Goal: Transaction & Acquisition: Purchase product/service

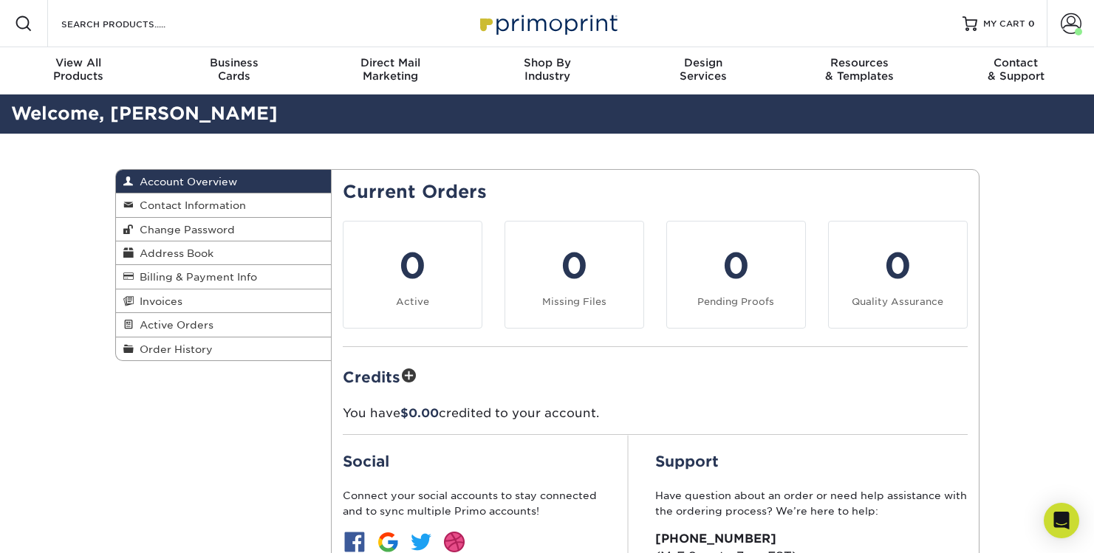
click at [58, 254] on div "Account Overview Account Overview Contact Information Change Password Address B…" at bounding box center [547, 412] width 1094 height 557
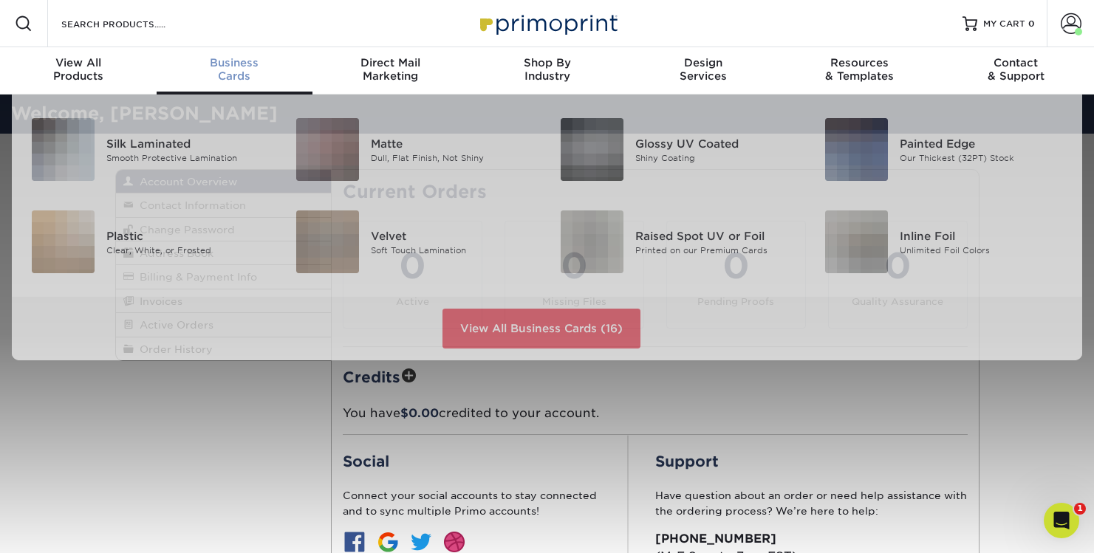
click at [240, 64] on span "Business" at bounding box center [235, 62] width 157 height 13
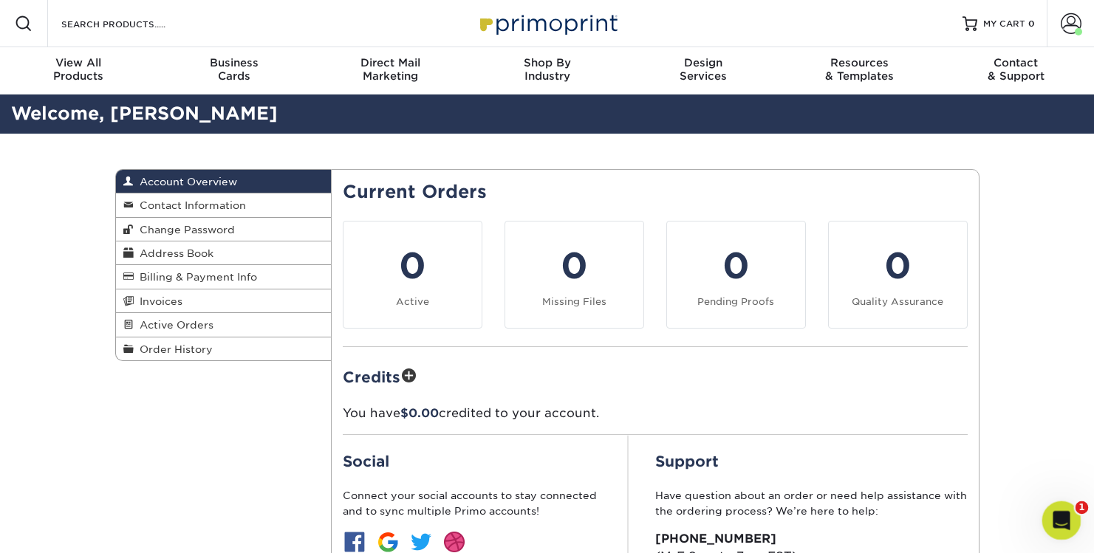
click at [1062, 519] on icon "Open Intercom Messenger" at bounding box center [1060, 519] width 24 height 24
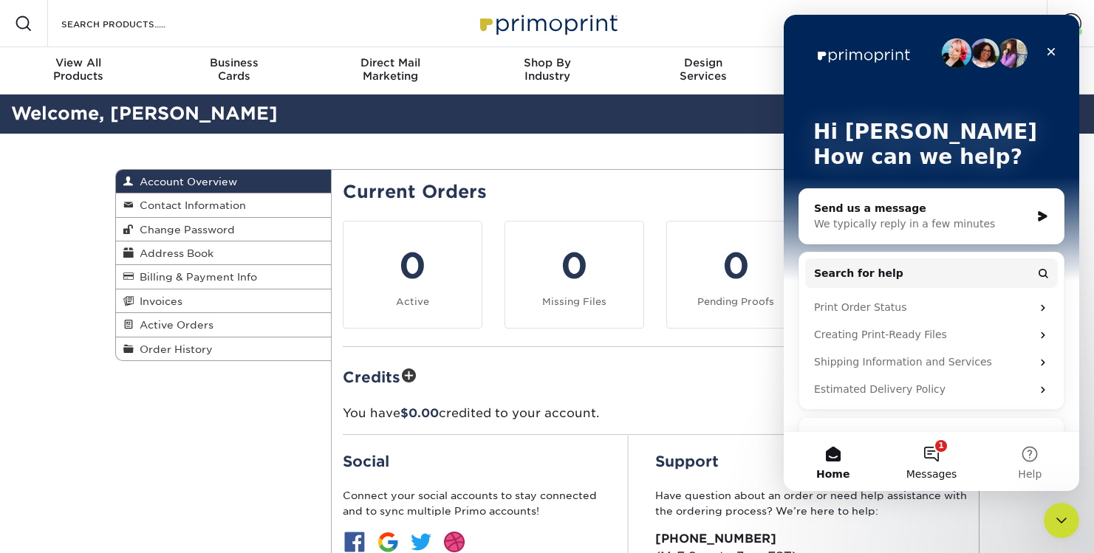
click at [925, 459] on button "1 Messages" at bounding box center [931, 461] width 98 height 59
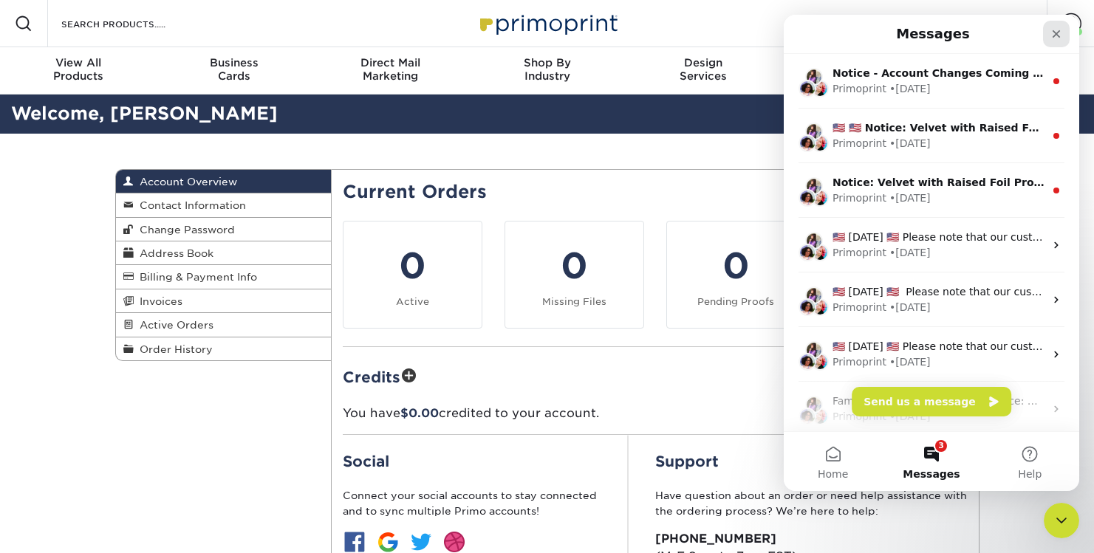
click at [1057, 35] on icon "Close" at bounding box center [1057, 34] width 8 height 8
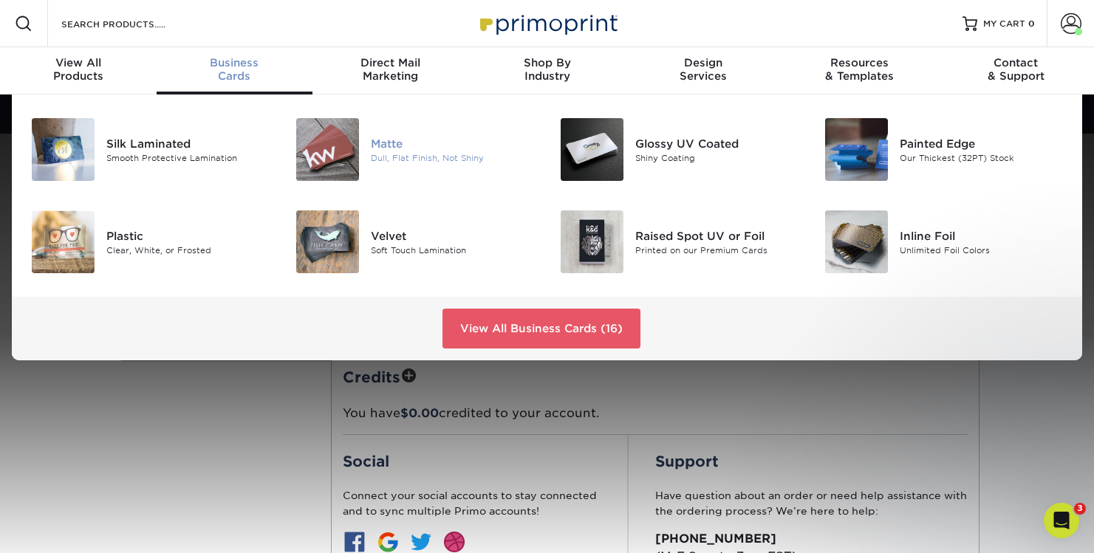
click at [392, 141] on div "Matte" at bounding box center [453, 143] width 165 height 16
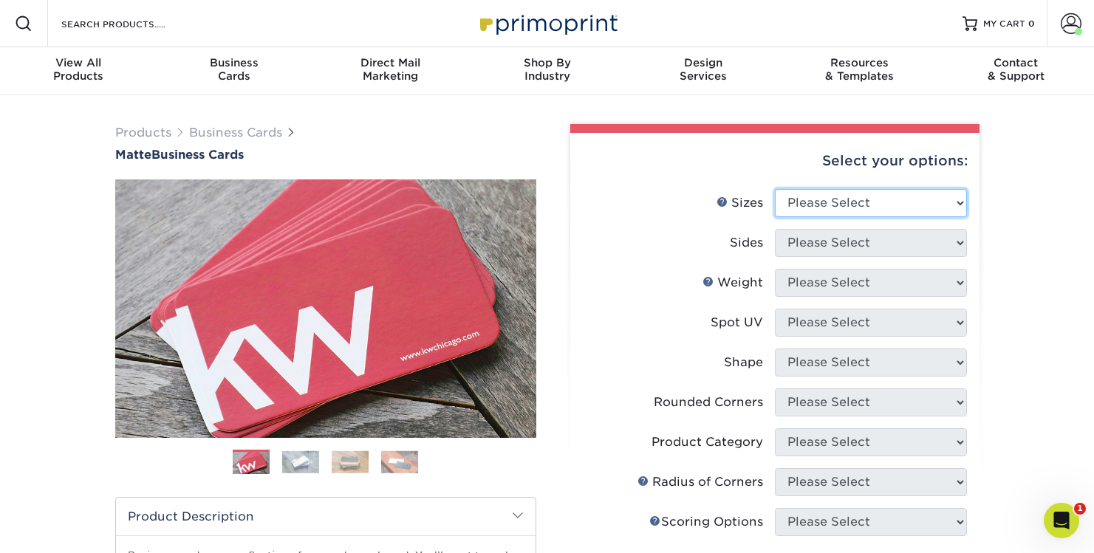
click at [837, 204] on select "Please Select 1.5" x 3.5" - Mini 1.75" x 3.5" - Mini 2" x 2" - Square 2" x 3" -…" at bounding box center [871, 203] width 192 height 28
select select "2.00x3.50"
click at [775, 189] on select "Please Select 1.5" x 3.5" - Mini 1.75" x 3.5" - Mini 2" x 2" - Square 2" x 3" -…" at bounding box center [871, 203] width 192 height 28
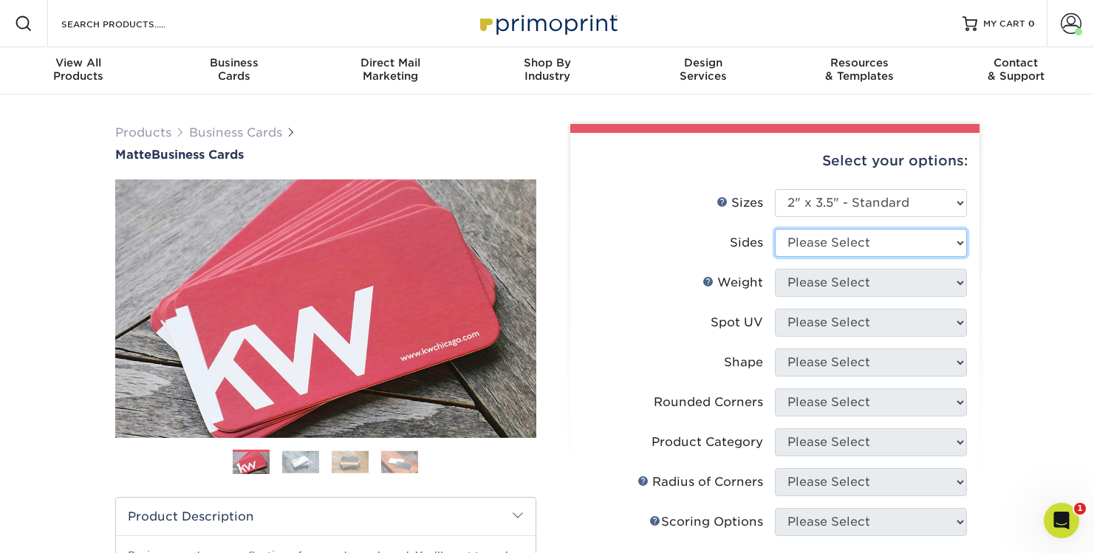
click at [871, 246] on select "Please Select Print Both Sides Print Front Only" at bounding box center [871, 243] width 192 height 28
select select "13abbda7-1d64-4f25-8bb2-c179b224825d"
click at [775, 229] on select "Please Select Print Both Sides Print Front Only" at bounding box center [871, 243] width 192 height 28
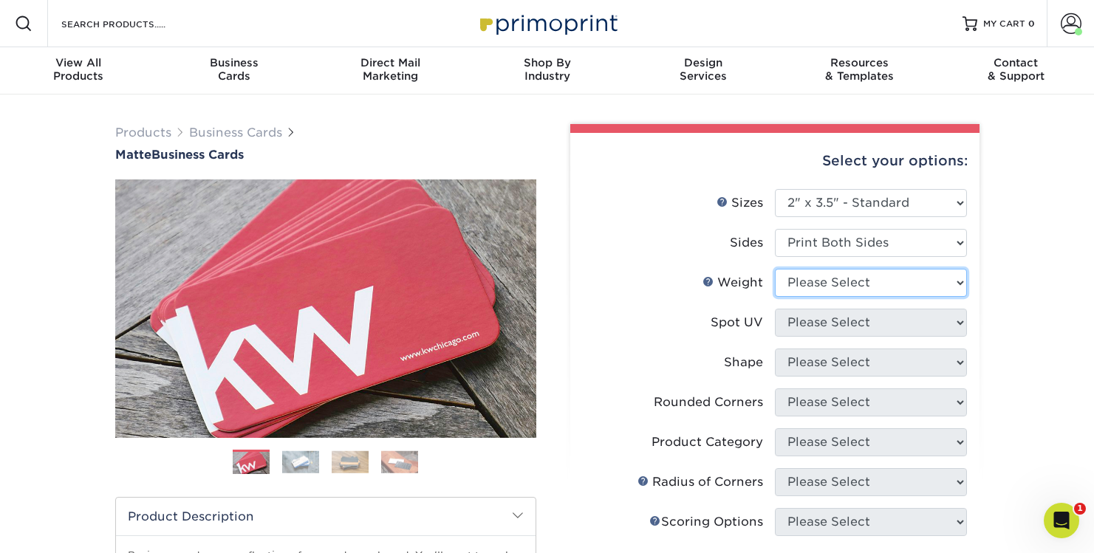
click at [873, 282] on select "Please Select 16PT 14PT" at bounding box center [871, 283] width 192 height 28
select select "16PT"
click at [775, 269] on select "Please Select 16PT 14PT" at bounding box center [871, 283] width 192 height 28
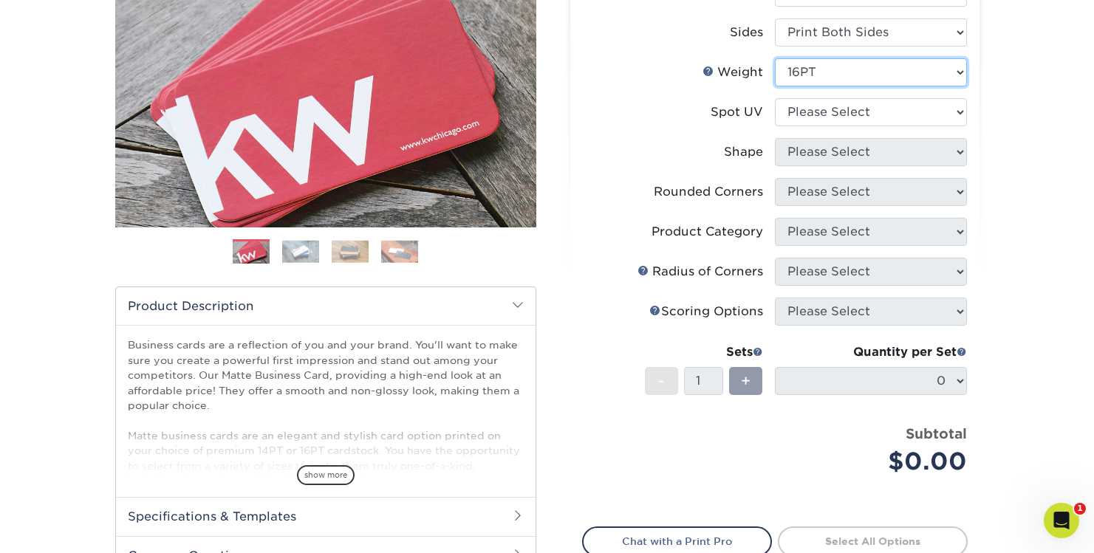
scroll to position [264, 0]
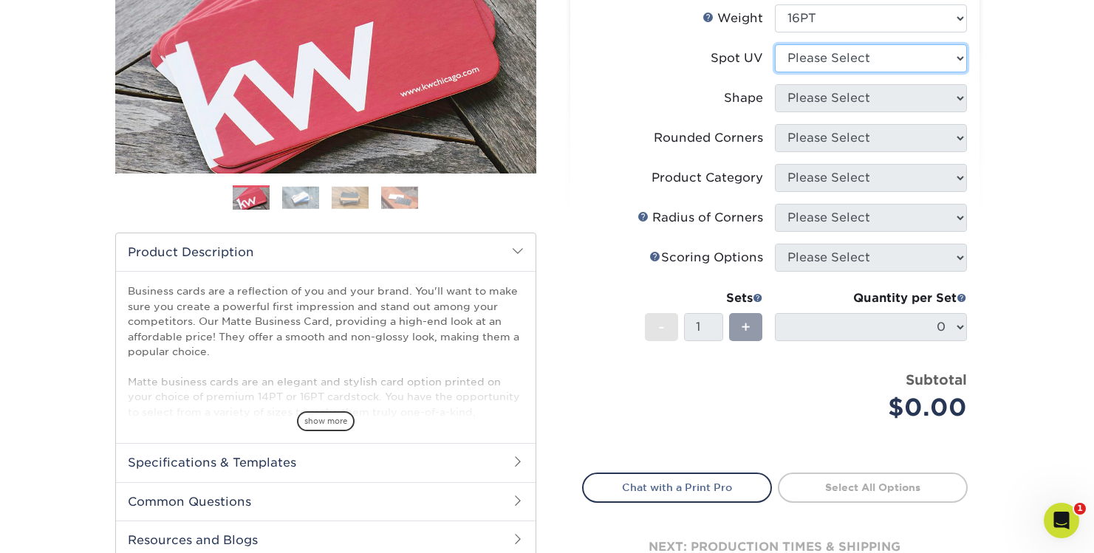
click at [888, 55] on select "Please Select No Spot UV Front and Back (Both Sides) Front Only Back Only" at bounding box center [871, 58] width 192 height 28
select select "3"
click at [775, 44] on select "Please Select No Spot UV Front and Back (Both Sides) Front Only Back Only" at bounding box center [871, 58] width 192 height 28
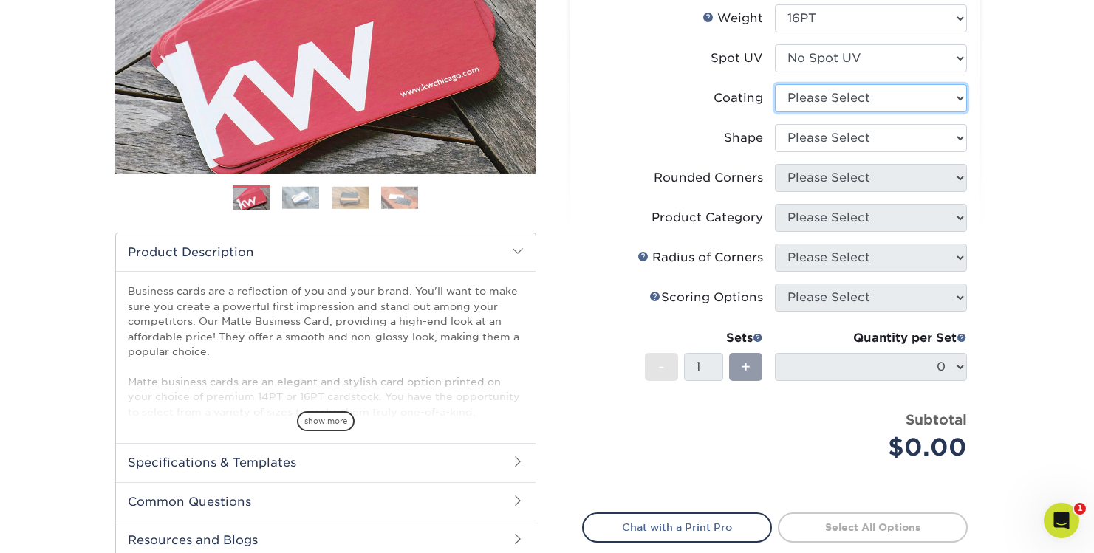
click at [880, 96] on select at bounding box center [871, 98] width 192 height 28
select select "121bb7b5-3b4d-429f-bd8d-bbf80e953313"
click at [775, 84] on select at bounding box center [871, 98] width 192 height 28
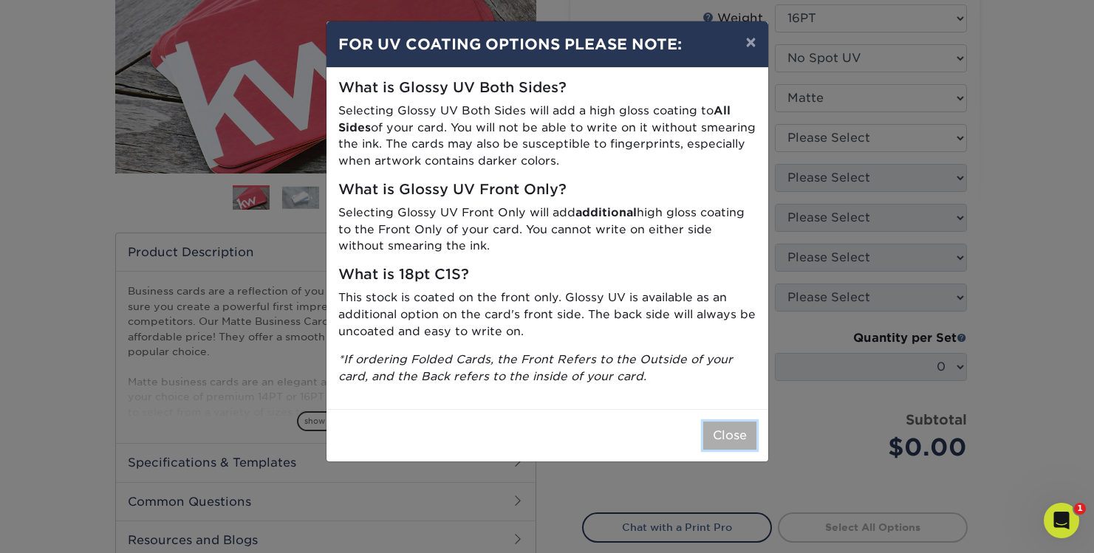
click at [742, 443] on button "Close" at bounding box center [729, 436] width 53 height 28
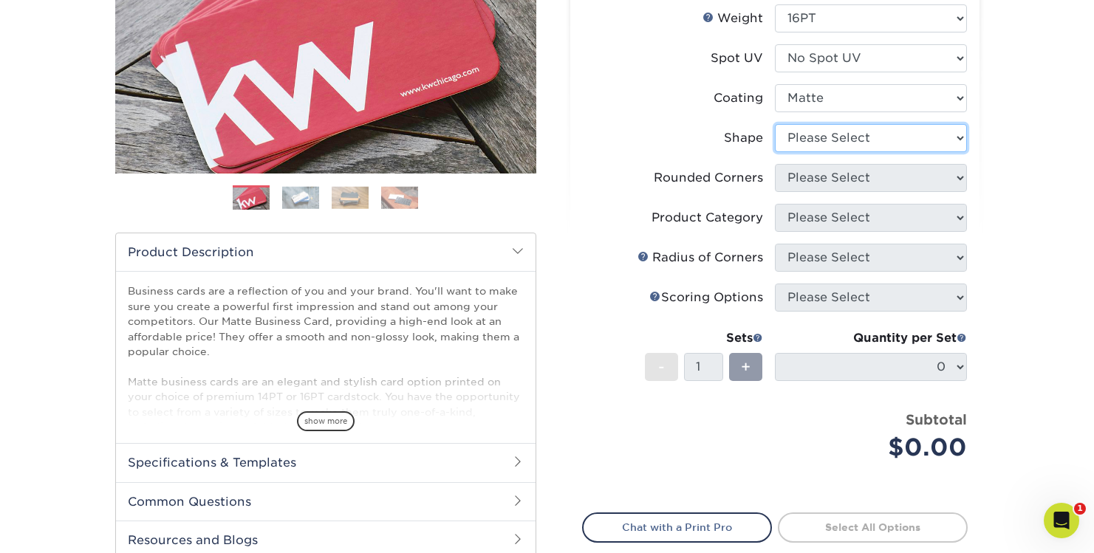
click at [856, 136] on select "Please Select Standard Oval" at bounding box center [871, 138] width 192 height 28
select select "standard"
click at [775, 124] on select "Please Select Standard Oval" at bounding box center [871, 138] width 192 height 28
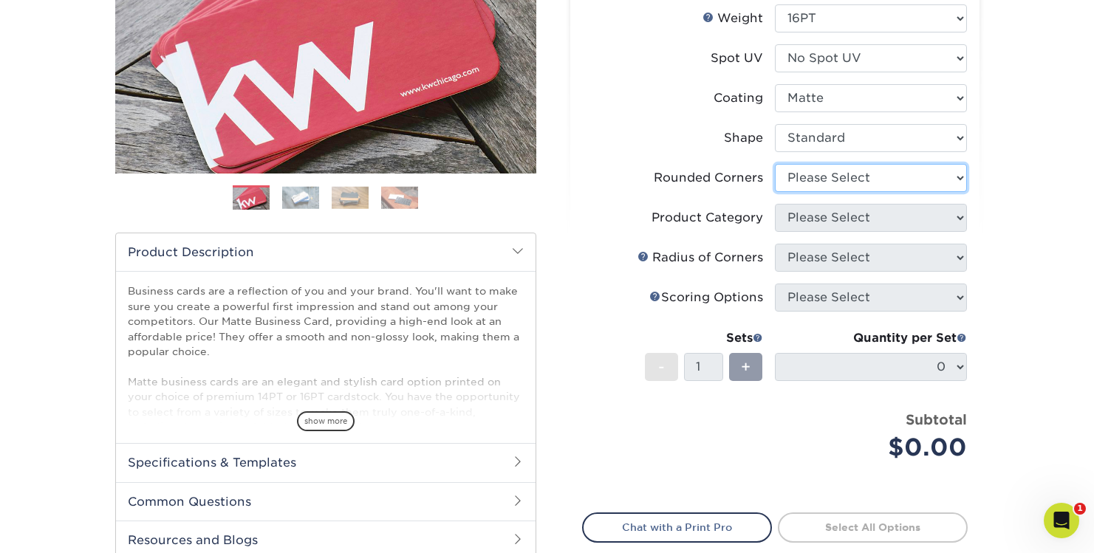
click at [855, 180] on select "Please Select Yes - Round 2 Corners Yes - Round 4 Corners No" at bounding box center [871, 178] width 192 height 28
select select "0"
click at [775, 164] on select "Please Select Yes - Round 2 Corners Yes - Round 4 Corners No" at bounding box center [871, 178] width 192 height 28
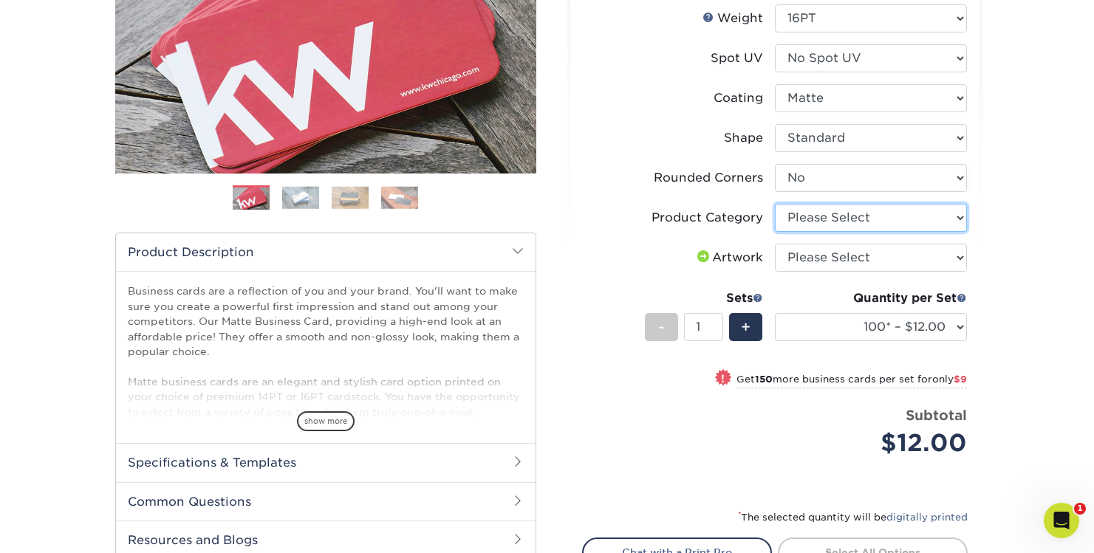
click at [955, 219] on select "Please Select Business Cards" at bounding box center [871, 218] width 192 height 28
select select "3b5148f1-0588-4f88-a218-97bcfdce65c1"
click at [775, 204] on select "Please Select Business Cards" at bounding box center [871, 218] width 192 height 28
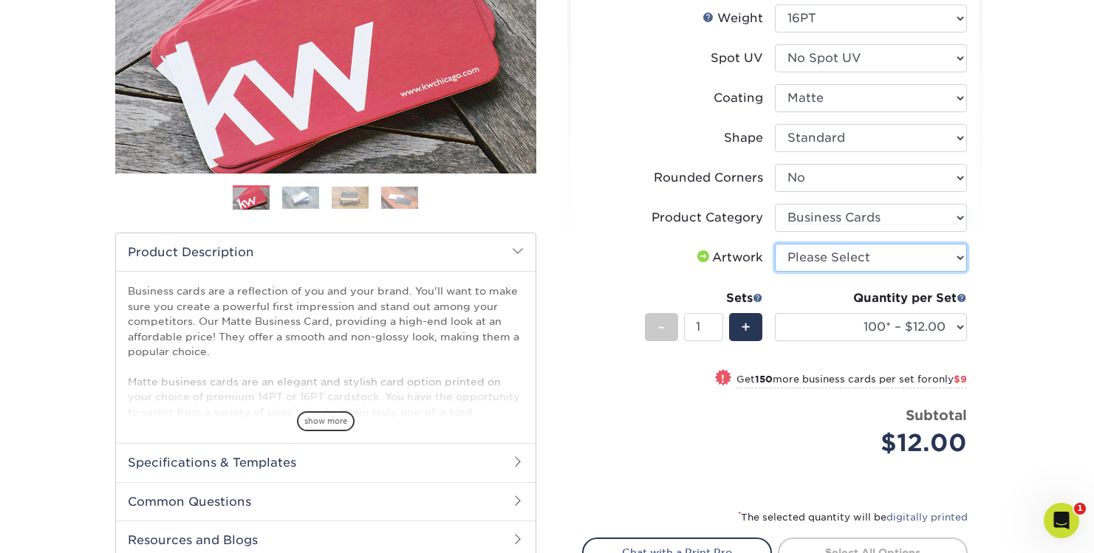
click at [920, 257] on select "Please Select I will upload files I need a design - $100" at bounding box center [871, 258] width 192 height 28
select select "upload"
click at [775, 244] on select "Please Select I will upload files I need a design - $100" at bounding box center [871, 258] width 192 height 28
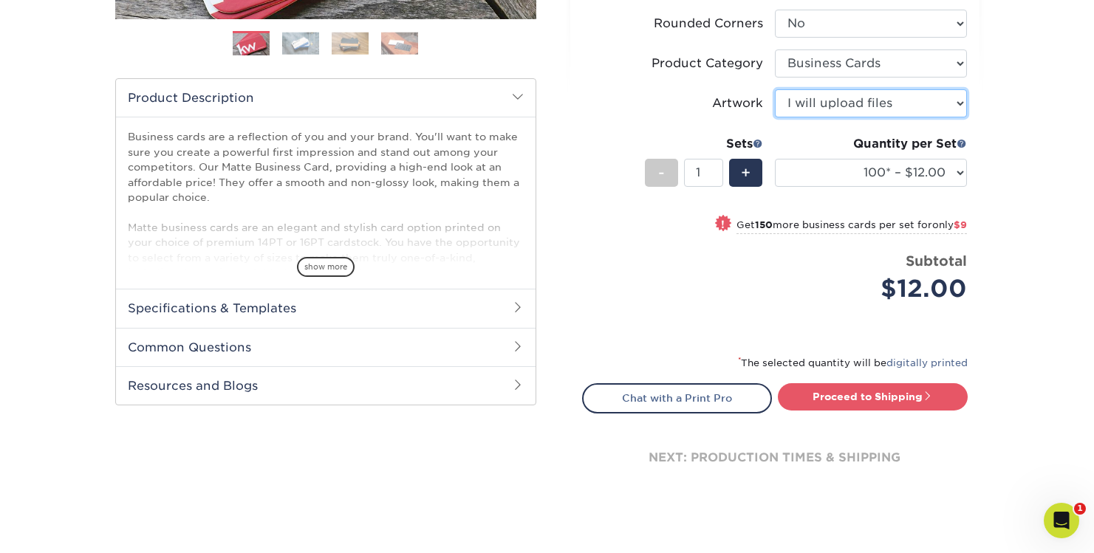
scroll to position [417, 0]
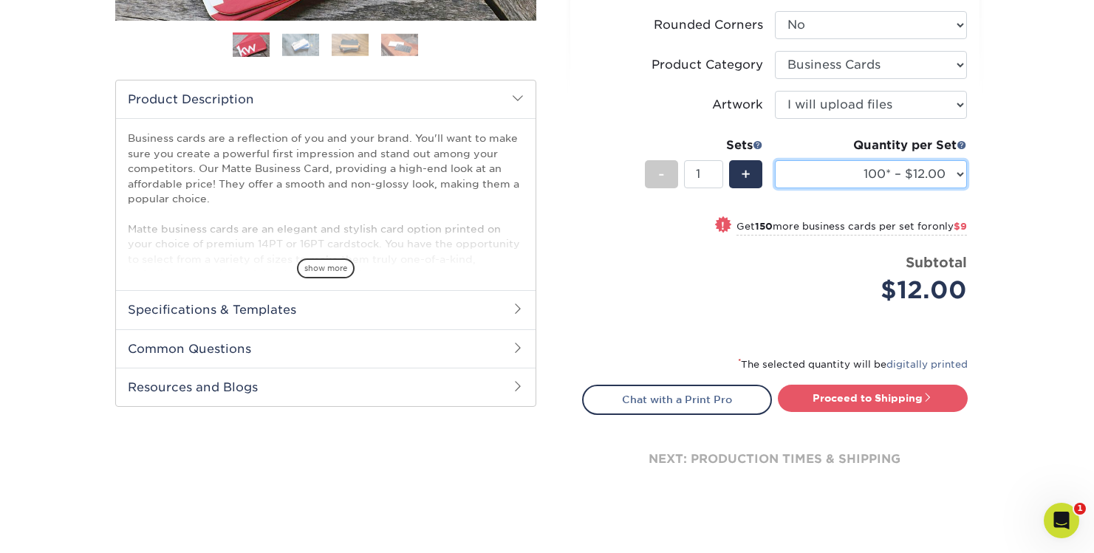
click at [941, 181] on select "100* – $12.00 250* – $21.00 500 – $42.00 1000 – $53.00 2500 – $95.00 5000 – $18…" at bounding box center [871, 174] width 192 height 28
select select "1000 – $53.00"
click at [775, 160] on select "100* – $12.00 250* – $21.00 500 – $42.00 1000 – $53.00 2500 – $95.00 5000 – $18…" at bounding box center [871, 174] width 192 height 28
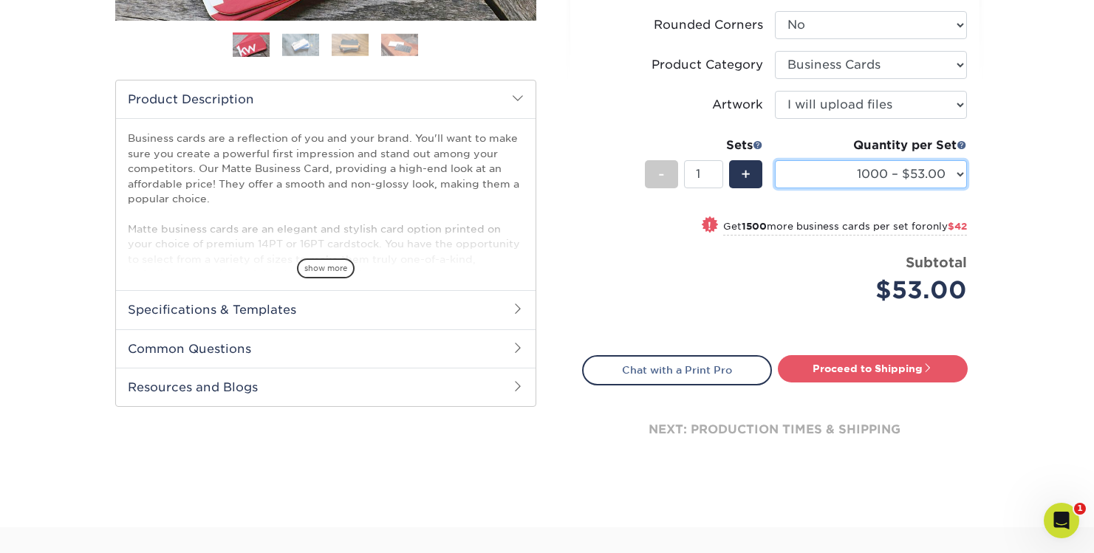
click at [952, 182] on select "100* – $12.00 250* – $21.00 500 – $42.00 1000 – $53.00 2500 – $95.00 5000 – $18…" at bounding box center [871, 174] width 192 height 28
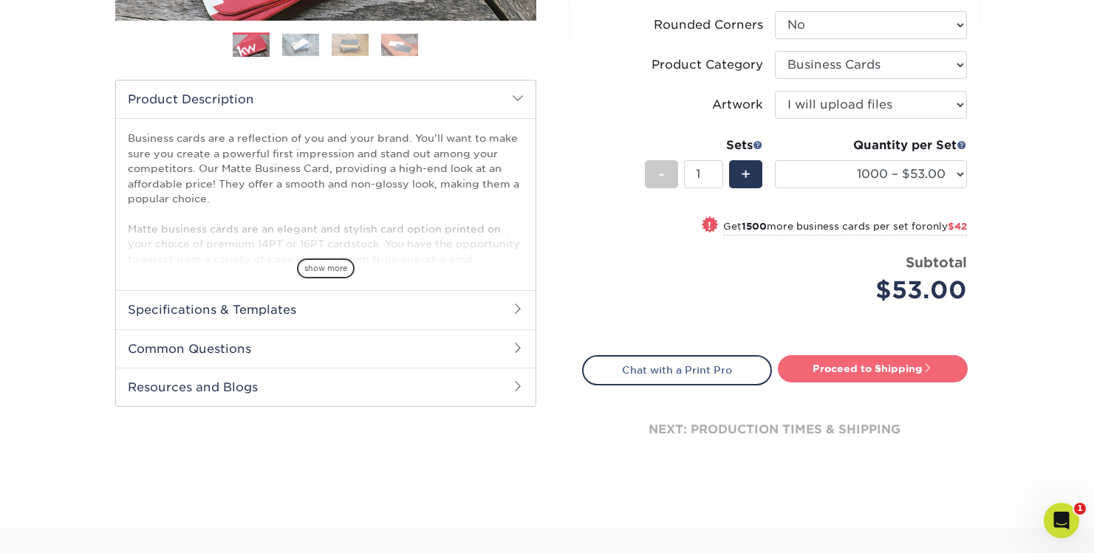
click at [866, 369] on link "Proceed to Shipping" at bounding box center [873, 368] width 190 height 27
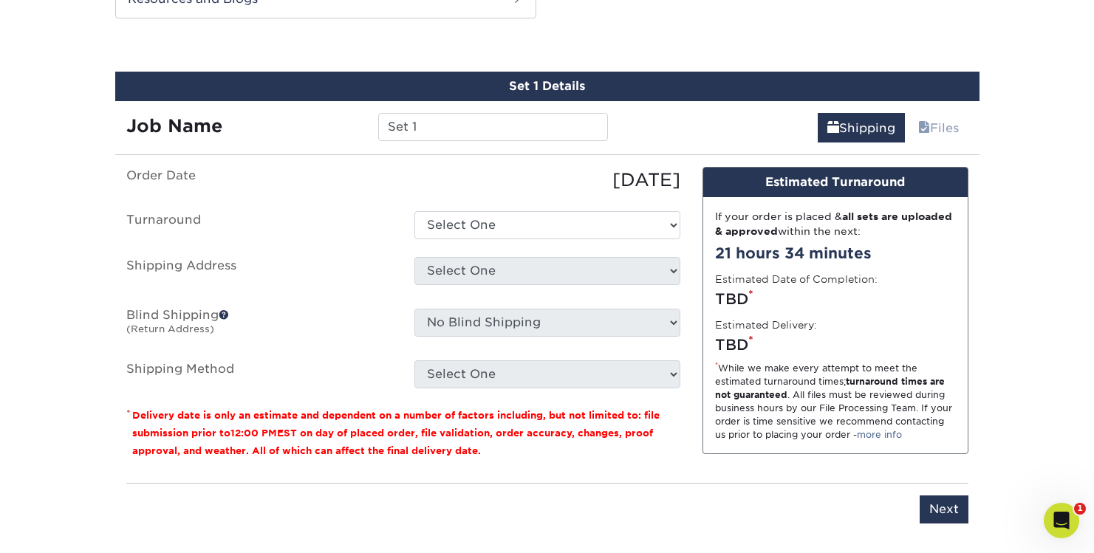
scroll to position [813, 0]
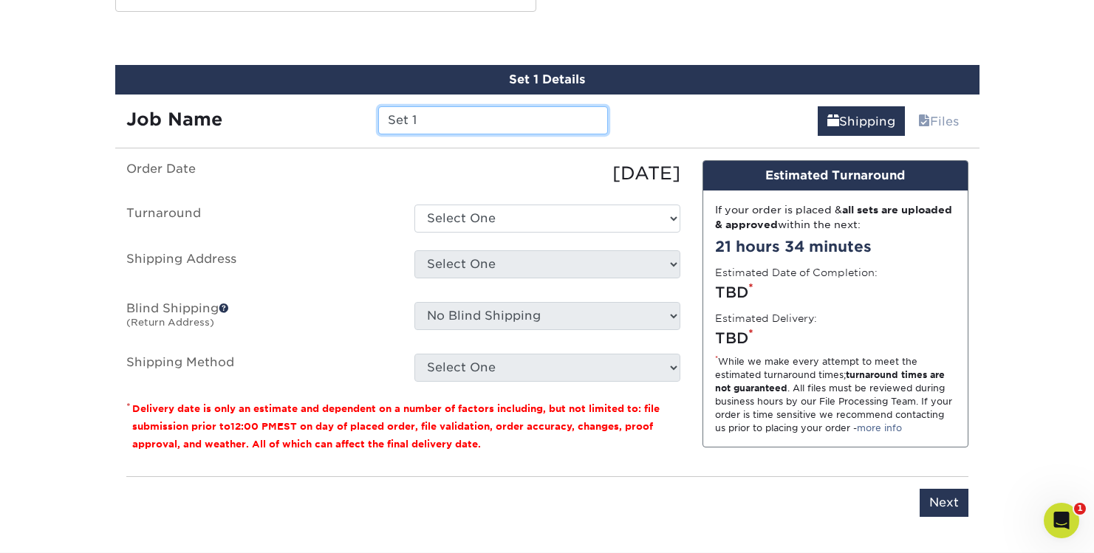
drag, startPoint x: 498, startPoint y: 117, endPoint x: 360, endPoint y: 116, distance: 138.2
click at [360, 116] on div "Job Name Set 1" at bounding box center [367, 120] width 505 height 28
type input "[PERSON_NAME]"
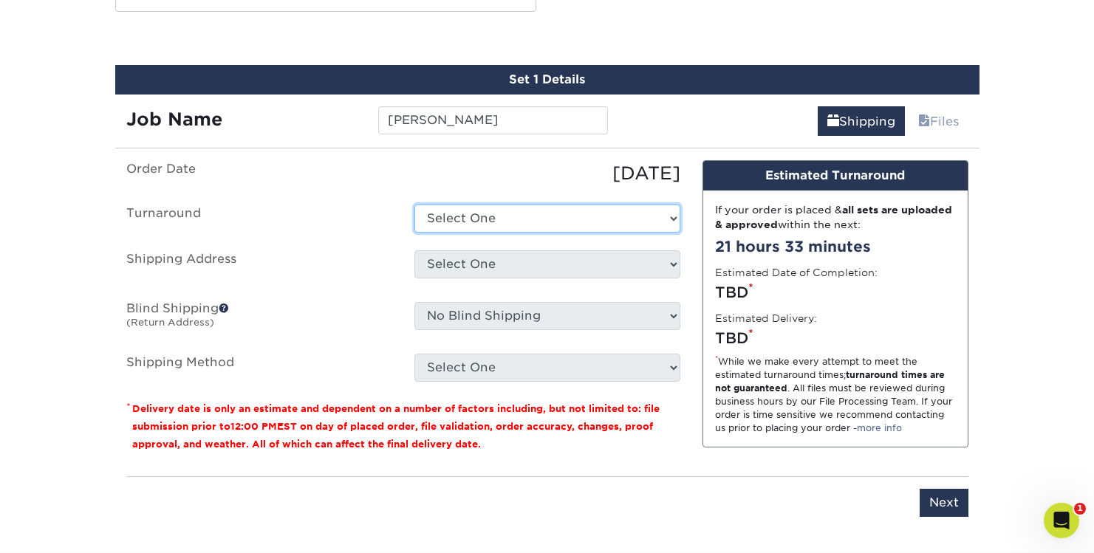
click at [475, 222] on select "Select One 2-4 Business Days 2 Day Next Business Day" at bounding box center [547, 219] width 266 height 28
select select "2167d3a5-02fc-4384-86ce-e339e30b5e03"
click at [414, 205] on select "Select One 2-4 Business Days 2 Day Next Business Day" at bounding box center [547, 219] width 266 height 28
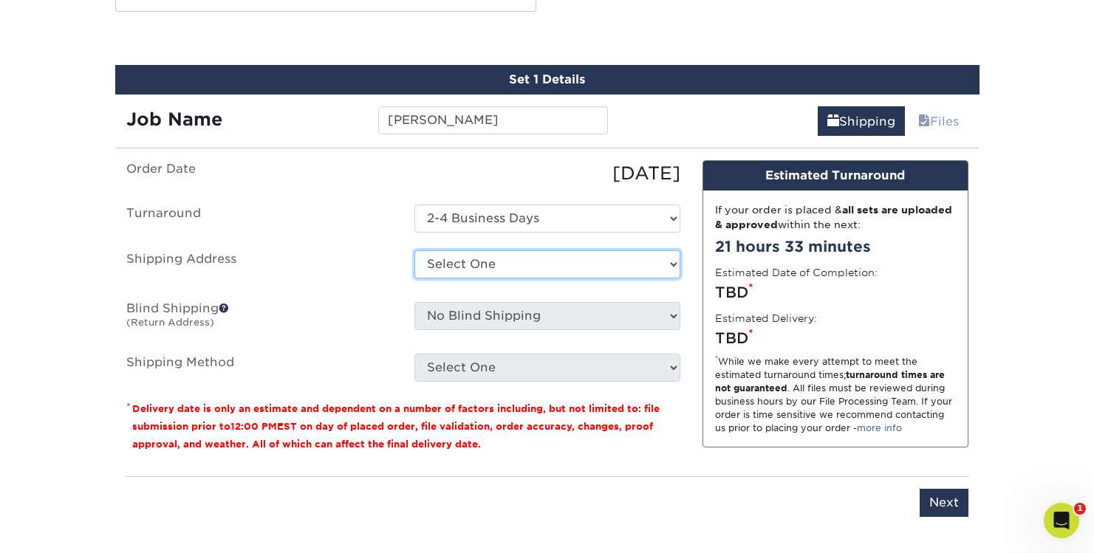
click at [449, 269] on select "Select One Aodhan Downey CCIA Office Kyle Sepe Patrick Tom Mann + Add New Addre…" at bounding box center [547, 264] width 266 height 28
select select "242199"
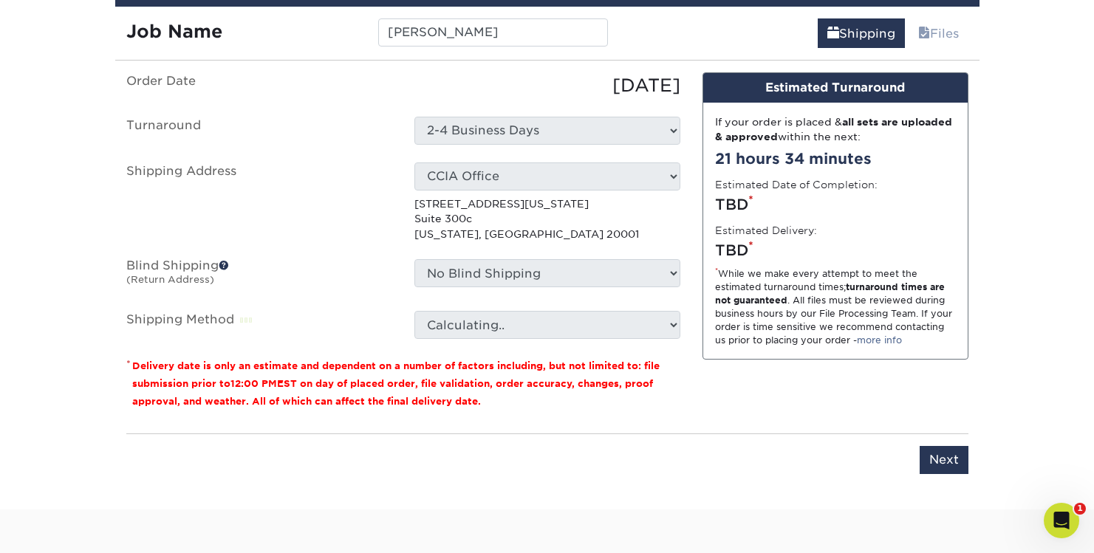
scroll to position [899, 0]
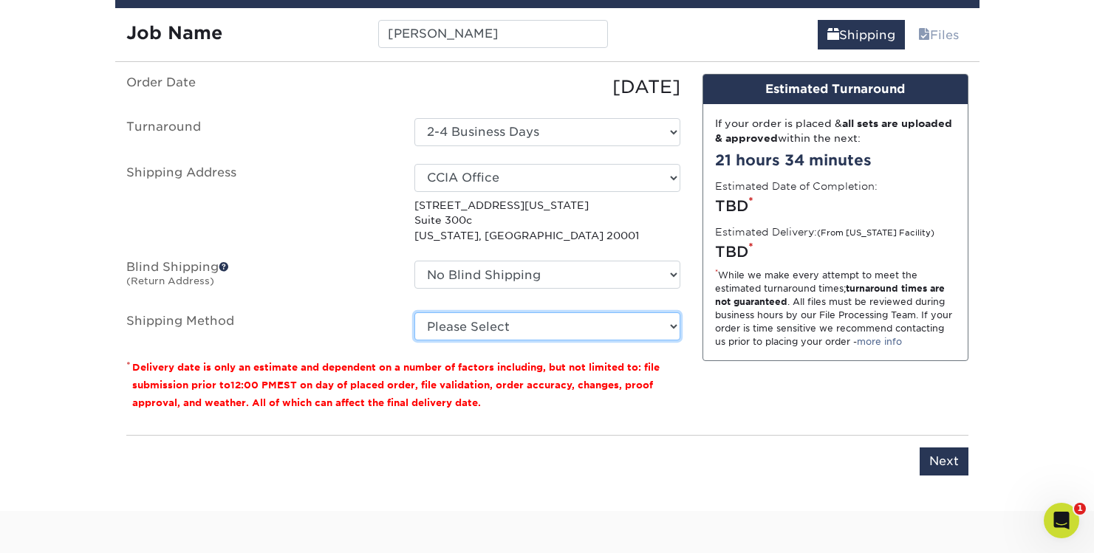
click at [625, 334] on select "Please Select Ground Shipping (+$8.96) 3 Day Shipping Service (+$15.34) 2 Day A…" at bounding box center [547, 327] width 266 height 28
select select "03"
click at [414, 313] on select "Please Select Ground Shipping (+$8.96) 3 Day Shipping Service (+$15.34) 2 Day A…" at bounding box center [547, 327] width 266 height 28
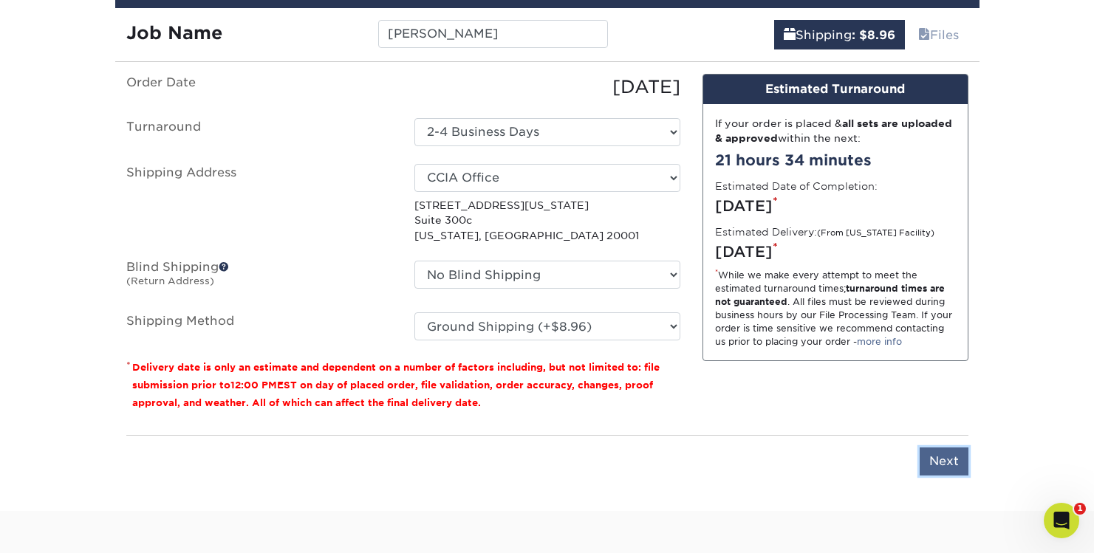
click at [943, 460] on input "Next" at bounding box center [944, 462] width 49 height 28
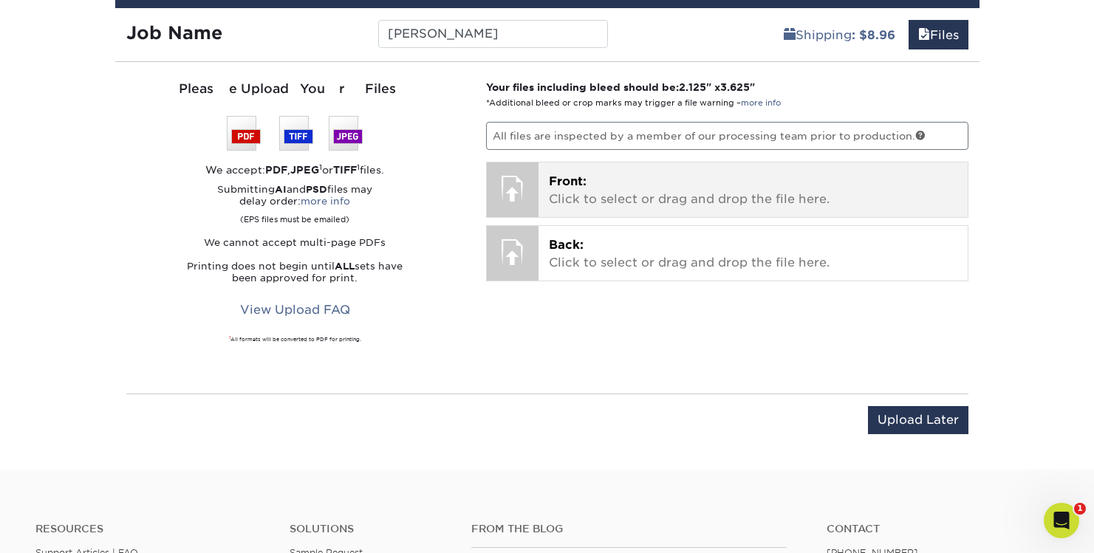
click at [509, 190] on div at bounding box center [513, 189] width 52 height 52
click at [653, 197] on p "Front: Click to select or drag and drop the file here." at bounding box center [753, 190] width 409 height 35
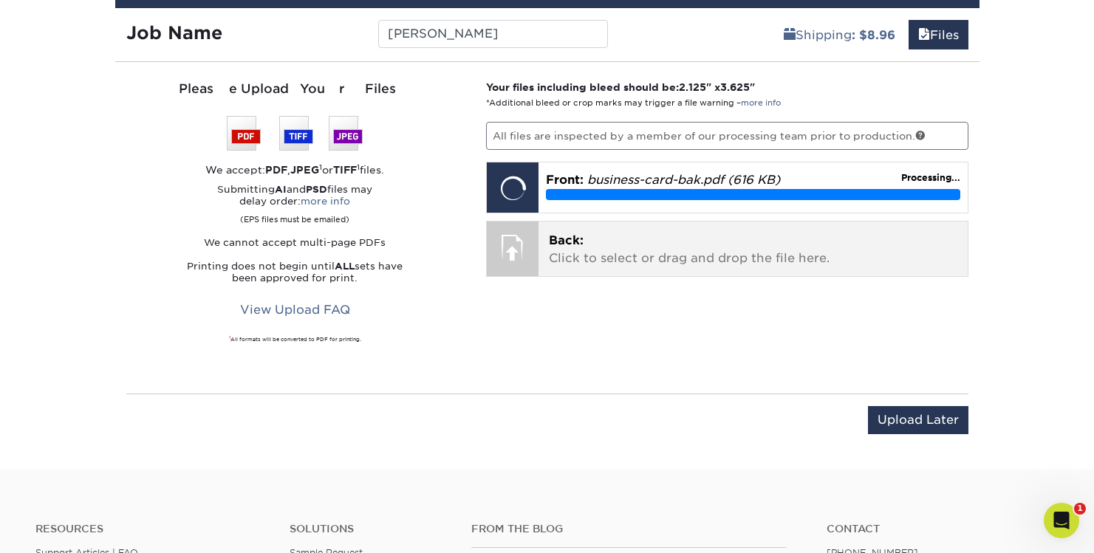
click at [576, 254] on div "Back: Click to select or drag and drop the file here. Choose file" at bounding box center [753, 249] width 429 height 55
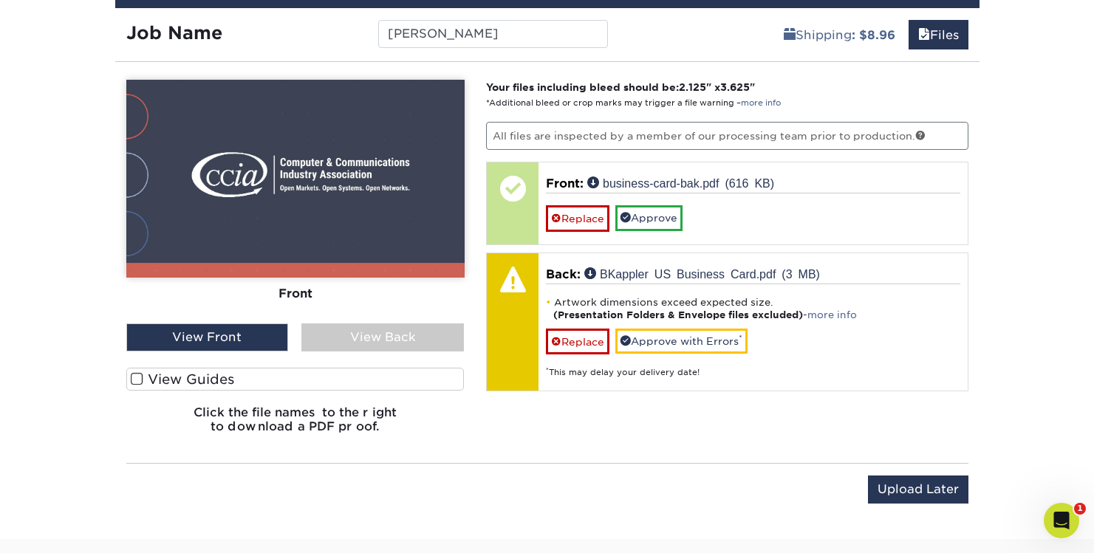
click at [393, 336] on div "View Back" at bounding box center [382, 338] width 163 height 28
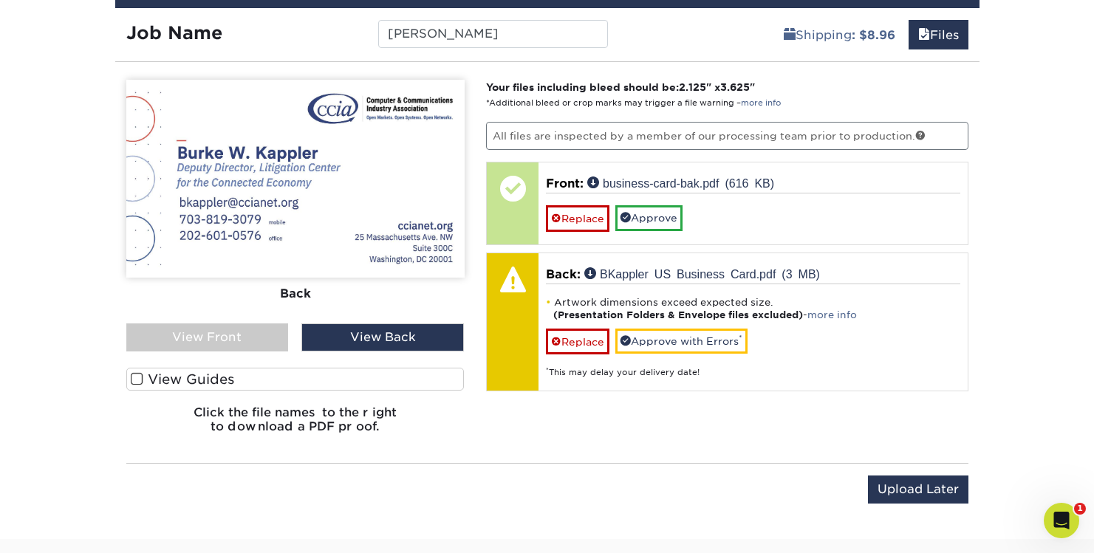
click at [219, 341] on div "View Front" at bounding box center [207, 338] width 163 height 28
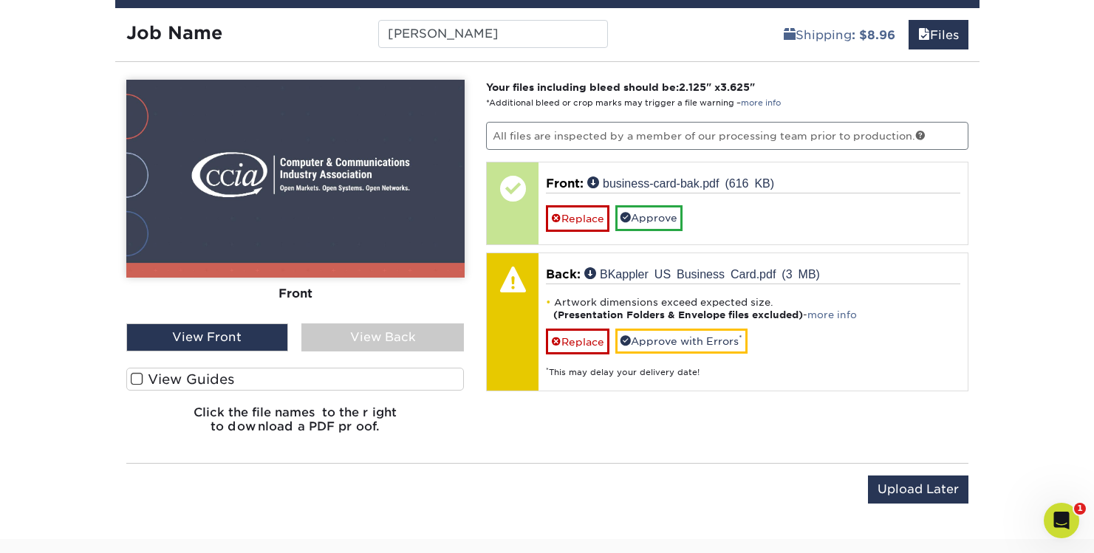
click at [394, 341] on div "View Back" at bounding box center [382, 338] width 163 height 28
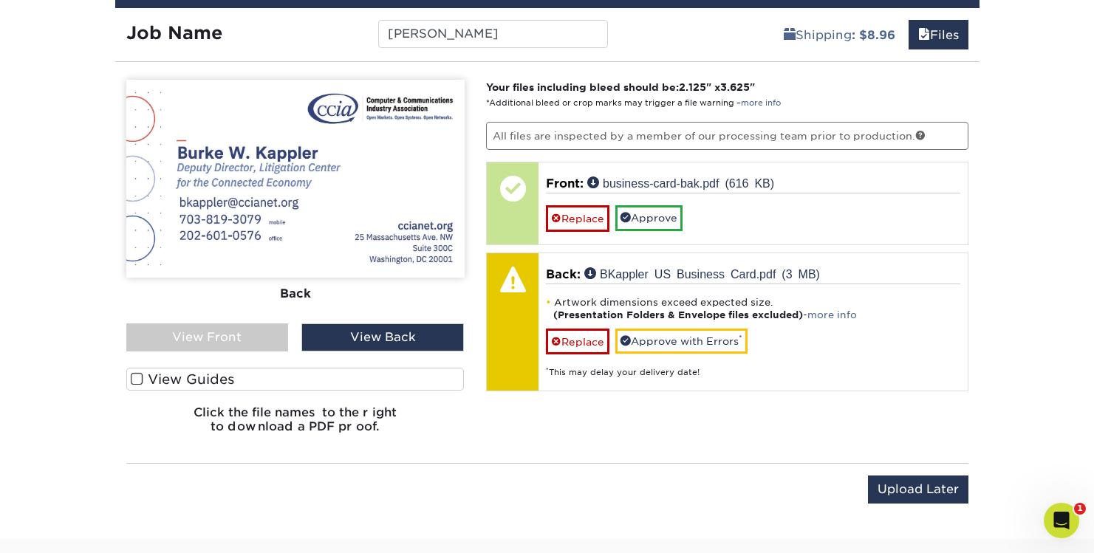
click at [239, 331] on div "View Front" at bounding box center [207, 338] width 163 height 28
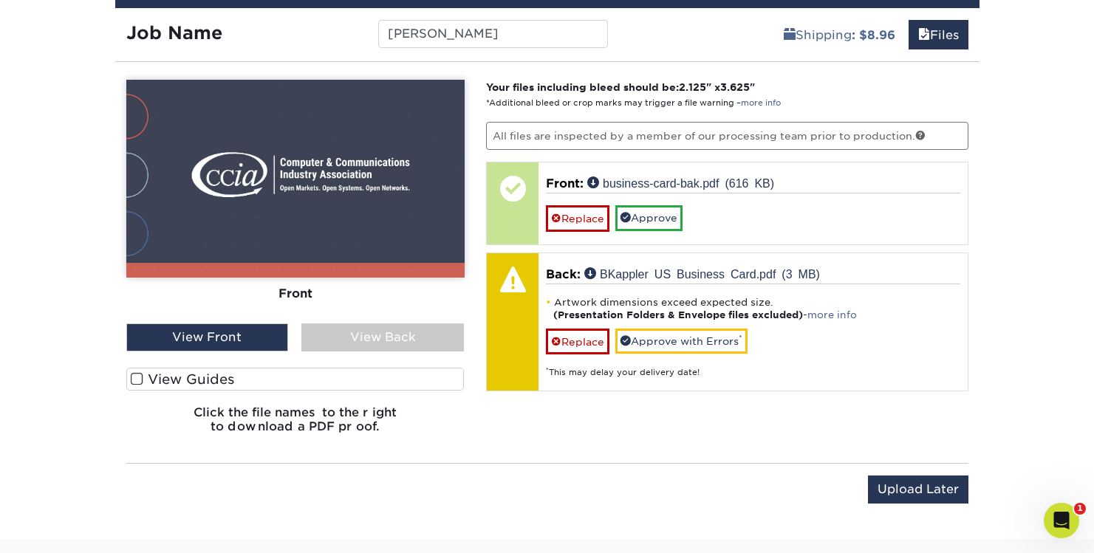
click at [410, 346] on div "View Back" at bounding box center [382, 338] width 163 height 28
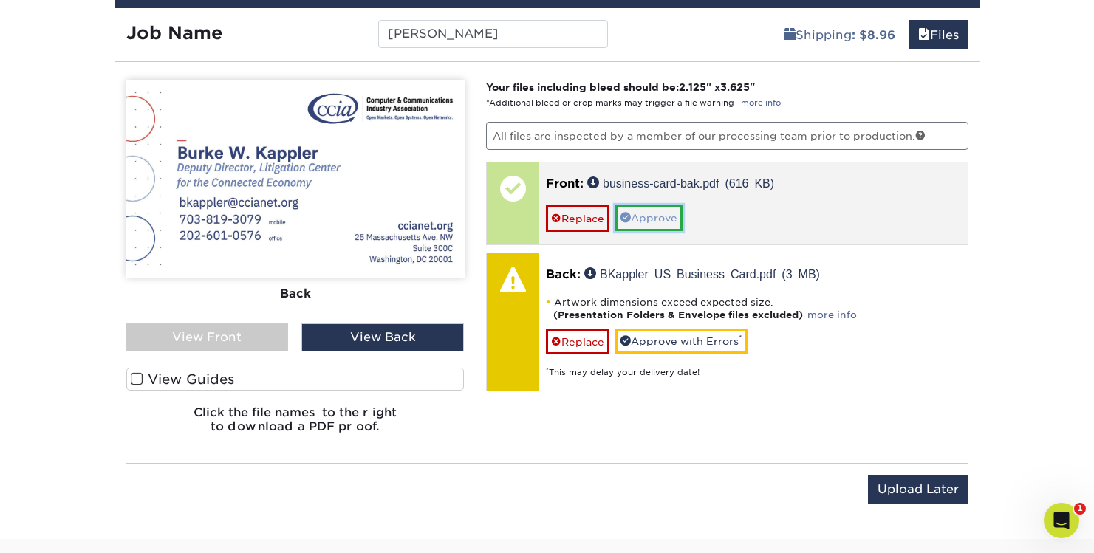
click at [663, 223] on link "Approve" at bounding box center [648, 217] width 67 height 25
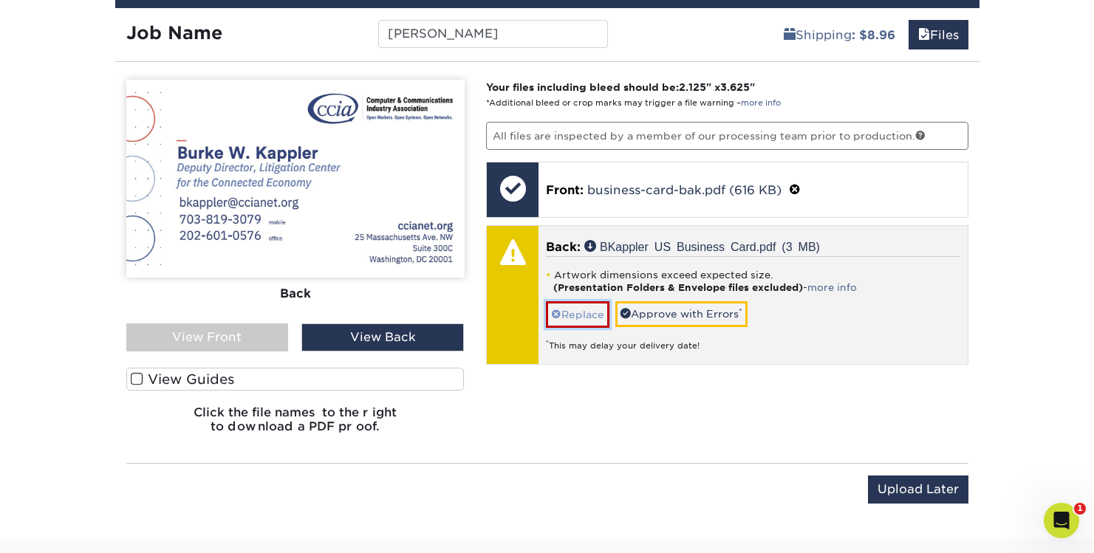
click at [572, 312] on link "Replace" at bounding box center [578, 314] width 64 height 26
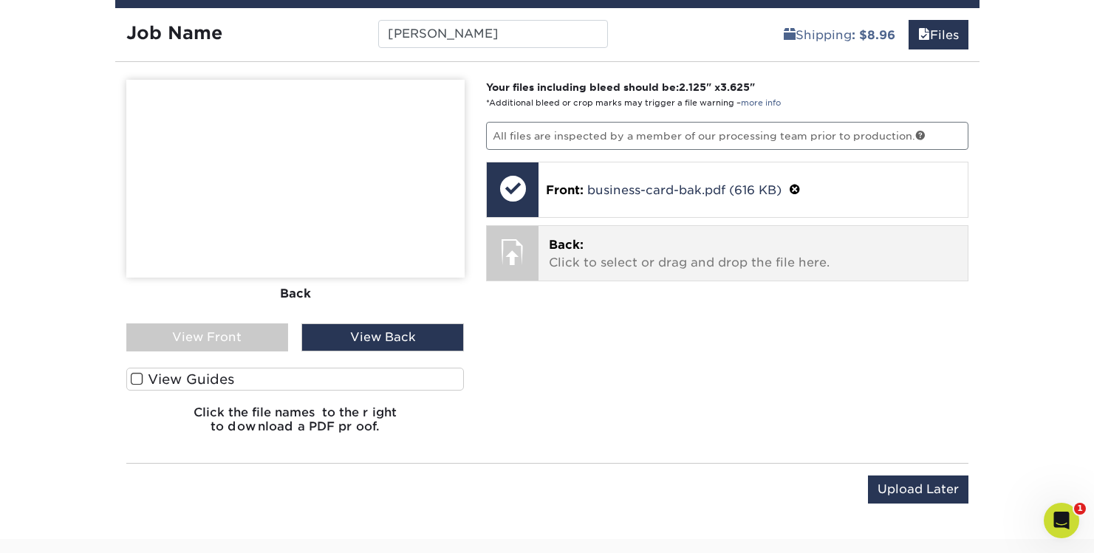
click at [570, 247] on span "Back:" at bounding box center [566, 245] width 35 height 14
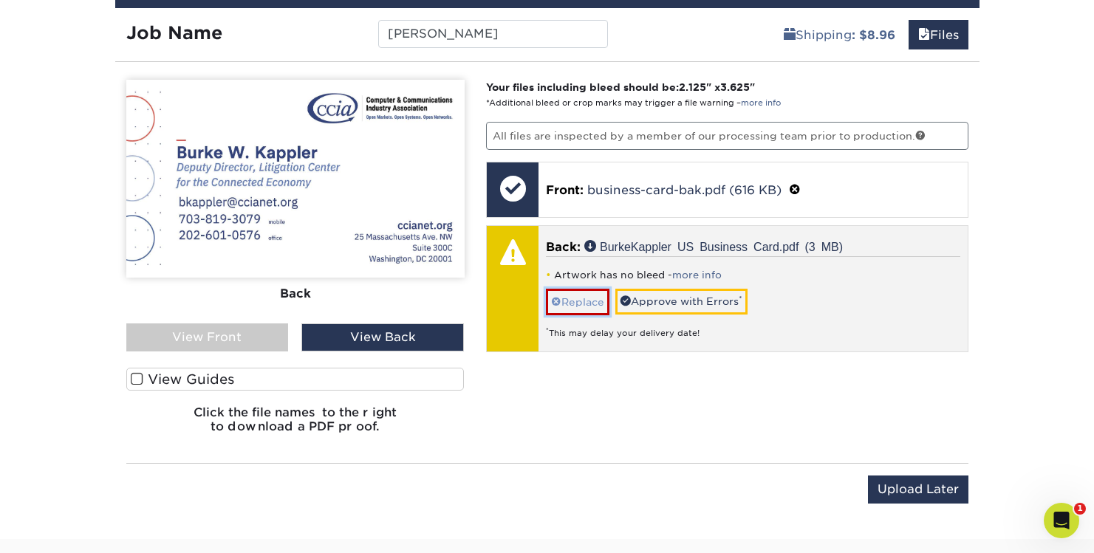
click at [582, 296] on link "Replace" at bounding box center [578, 302] width 64 height 26
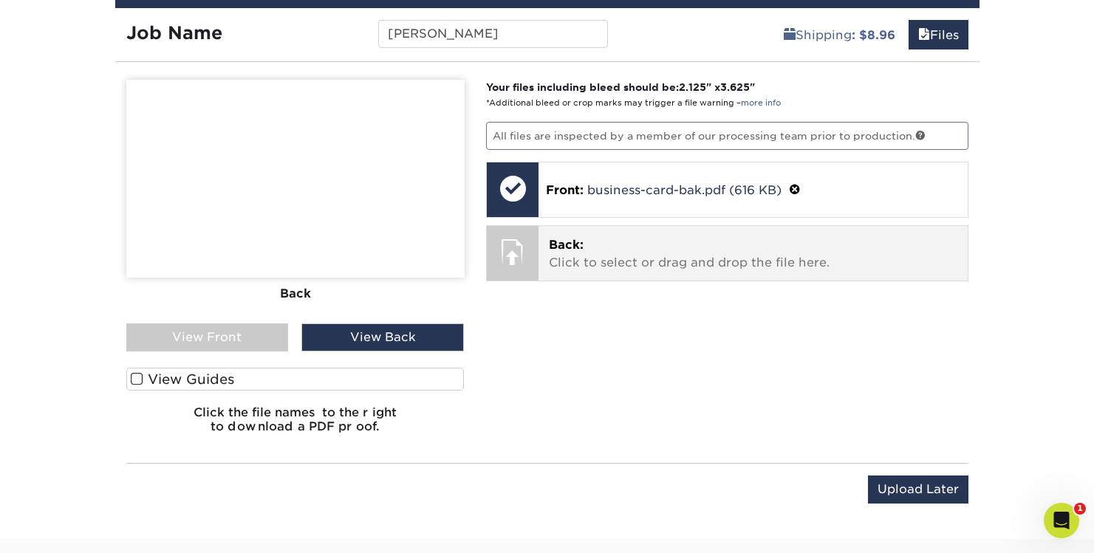
click at [578, 264] on p "Back: Click to select or drag and drop the file here." at bounding box center [753, 253] width 409 height 35
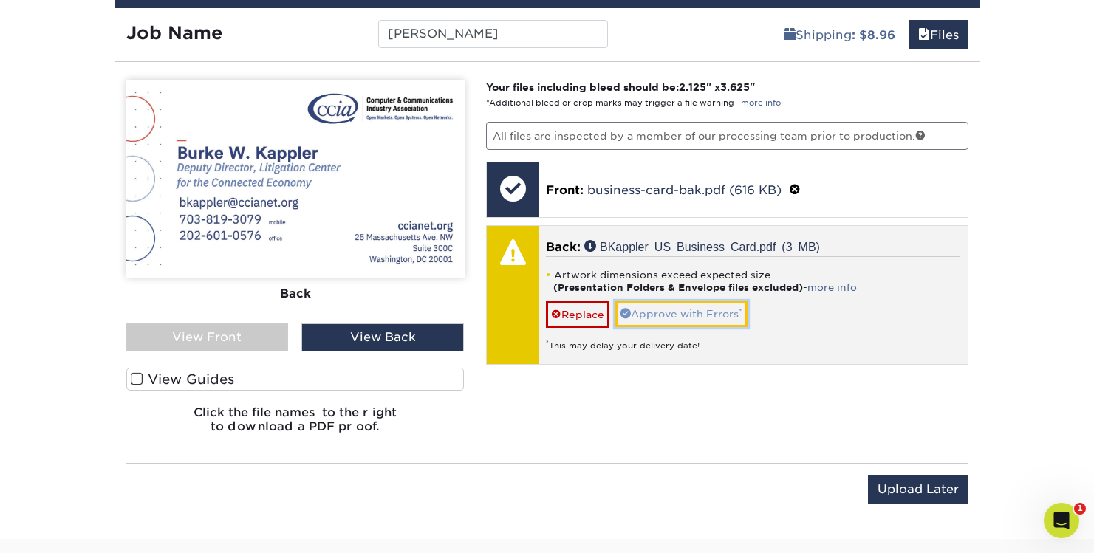
click at [656, 315] on link "Approve with Errors *" at bounding box center [681, 313] width 132 height 25
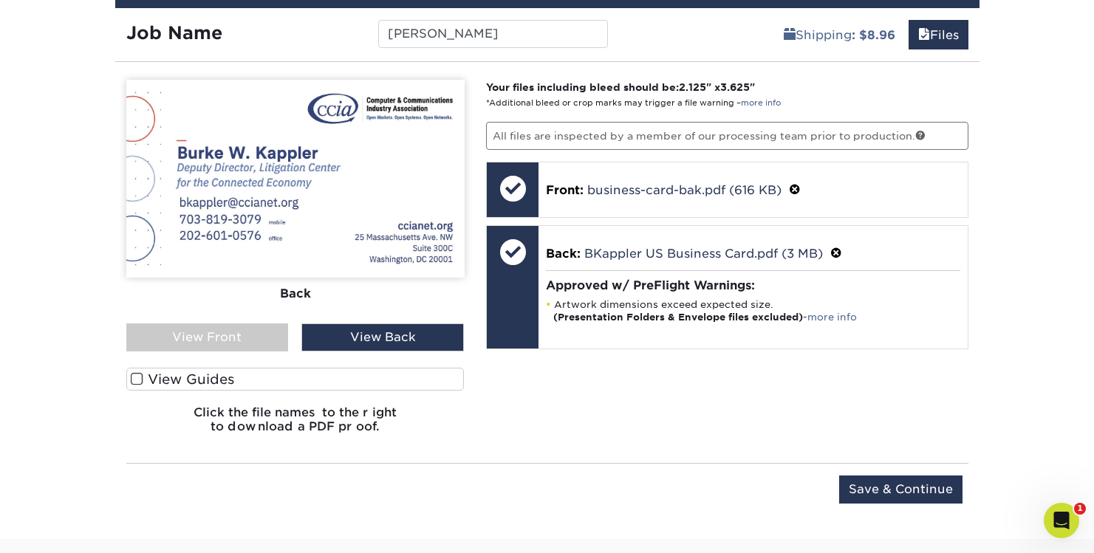
click at [190, 338] on div "View Front" at bounding box center [207, 338] width 163 height 28
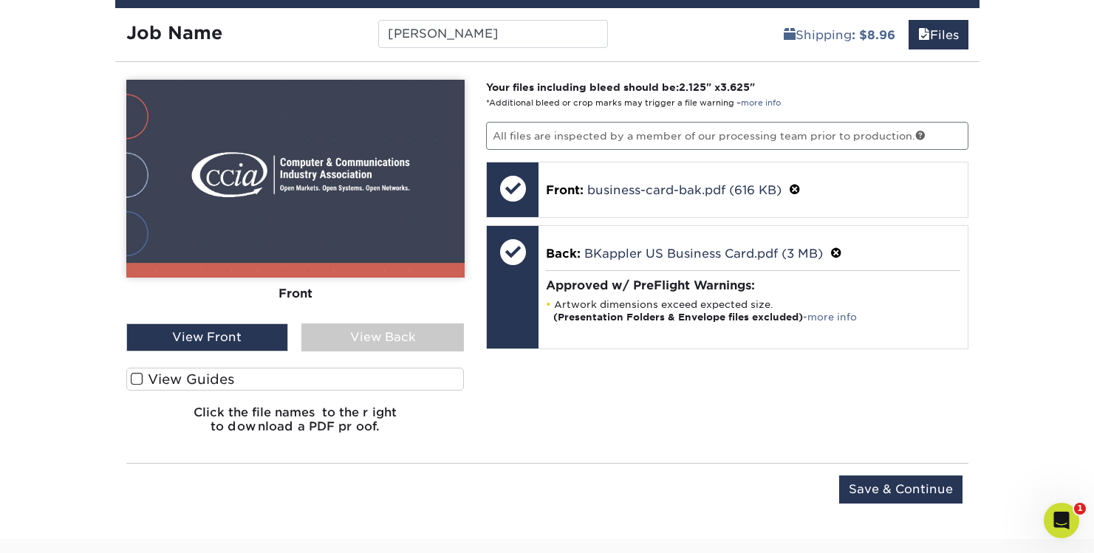
click at [386, 337] on div "View Back" at bounding box center [382, 338] width 163 height 28
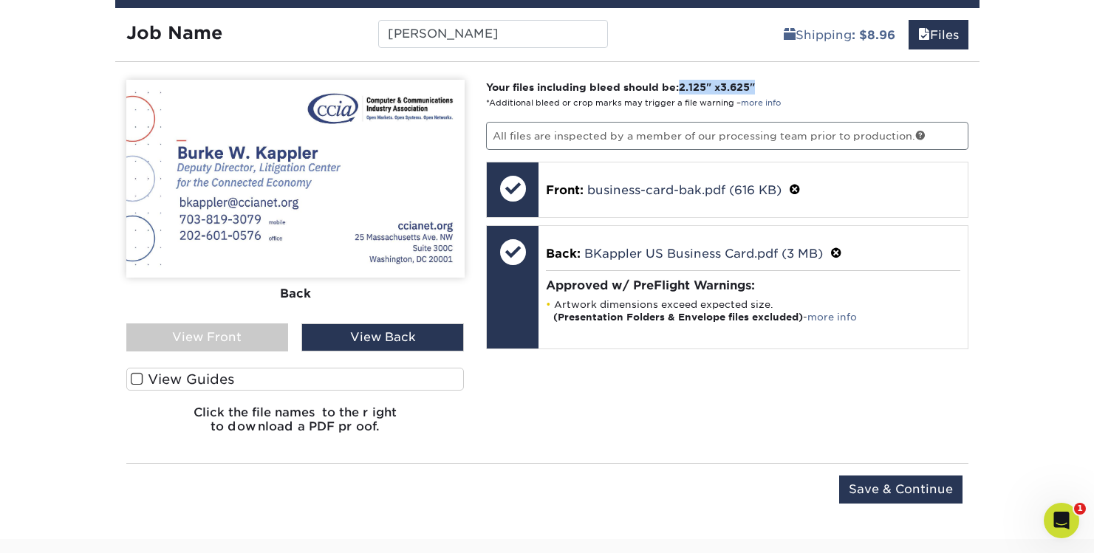
drag, startPoint x: 774, startPoint y: 83, endPoint x: 684, endPoint y: 89, distance: 89.6
click at [684, 89] on p "Your files including bleed should be: 2.125 " x 3.625 " *Additional bleed or cr…" at bounding box center [727, 95] width 482 height 30
copy strong "2.125 " x 3.625 ""
click at [916, 483] on input "Save & Continue" at bounding box center [900, 490] width 123 height 28
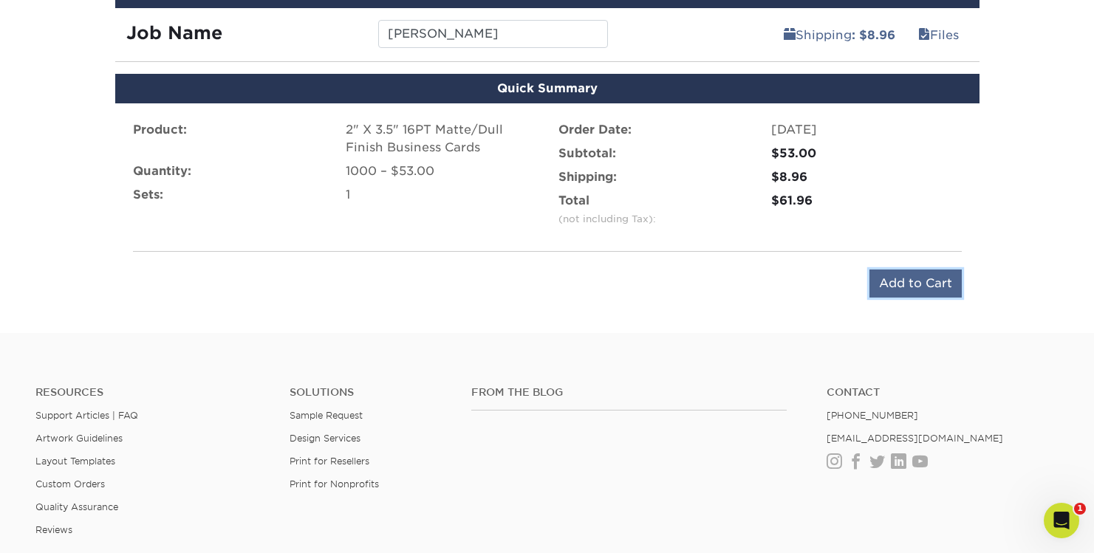
click at [890, 283] on input "Add to Cart" at bounding box center [916, 284] width 92 height 28
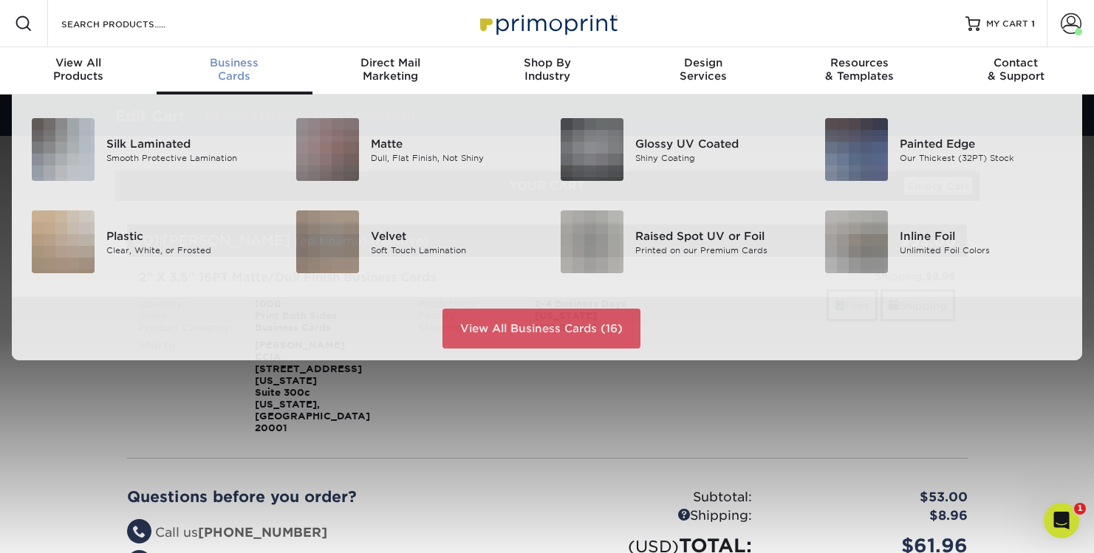
click at [231, 76] on div "Business Cards" at bounding box center [235, 69] width 157 height 27
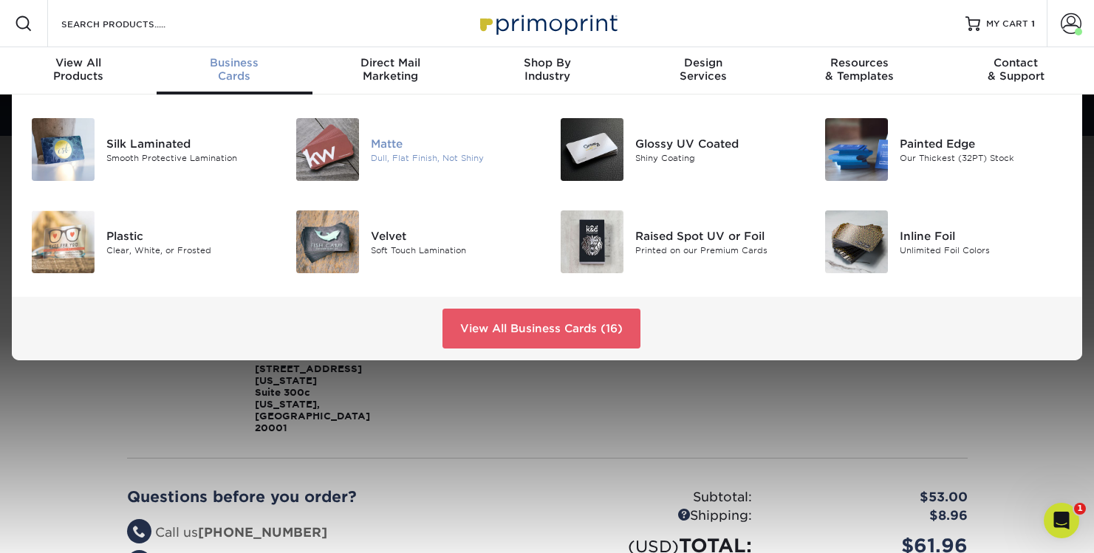
click at [400, 147] on div "Matte" at bounding box center [453, 143] width 165 height 16
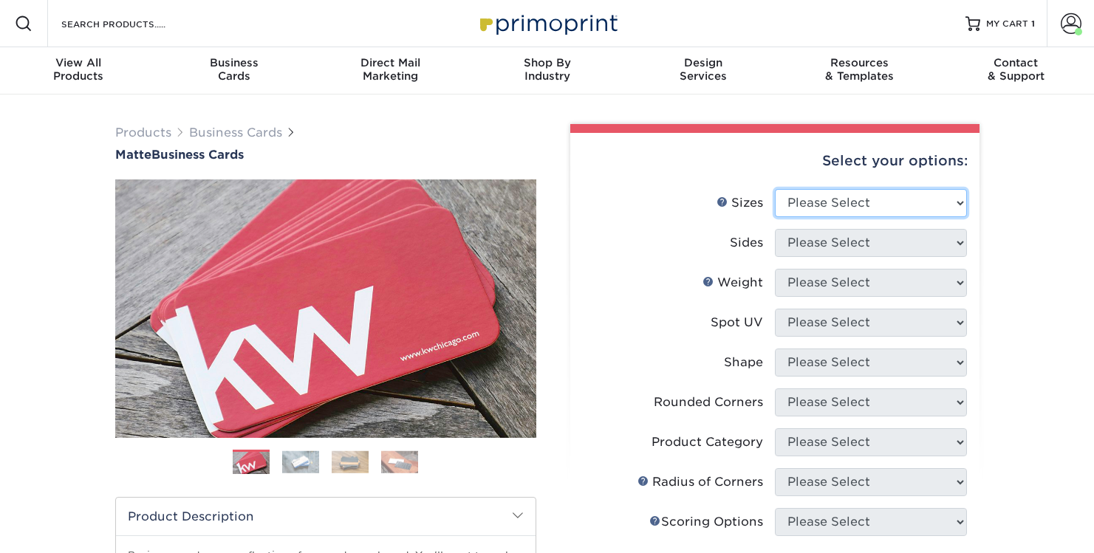
click at [852, 199] on select "Please Select 1.5" x 3.5" - Mini 1.75" x 3.5" - Mini 2" x 2" - Square 2" x 3" -…" at bounding box center [871, 203] width 192 height 28
select select "2.00x3.50"
click at [775, 189] on select "Please Select 1.5" x 3.5" - Mini 1.75" x 3.5" - Mini 2" x 2" - Square 2" x 3" -…" at bounding box center [871, 203] width 192 height 28
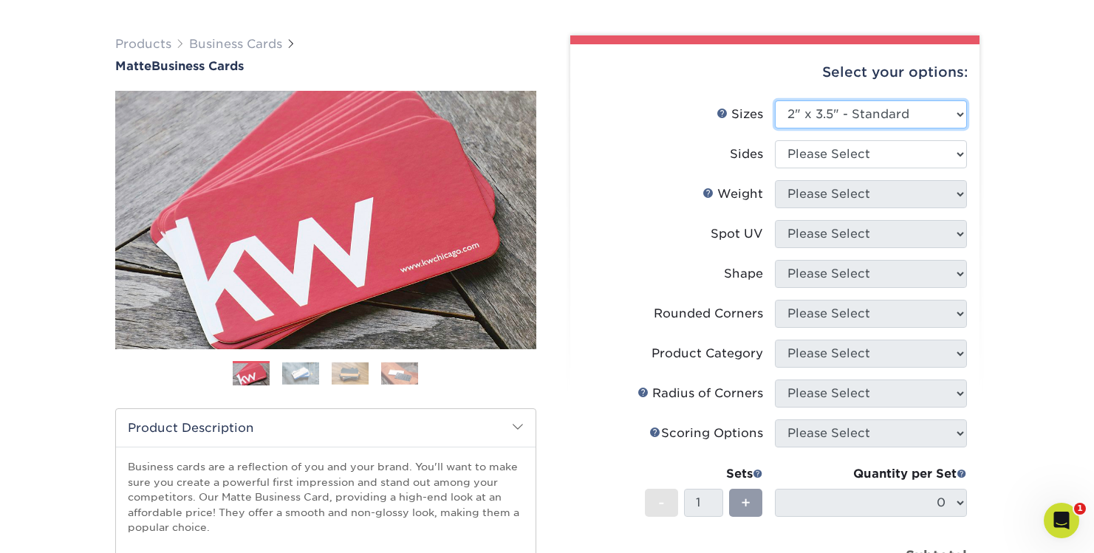
scroll to position [112, 0]
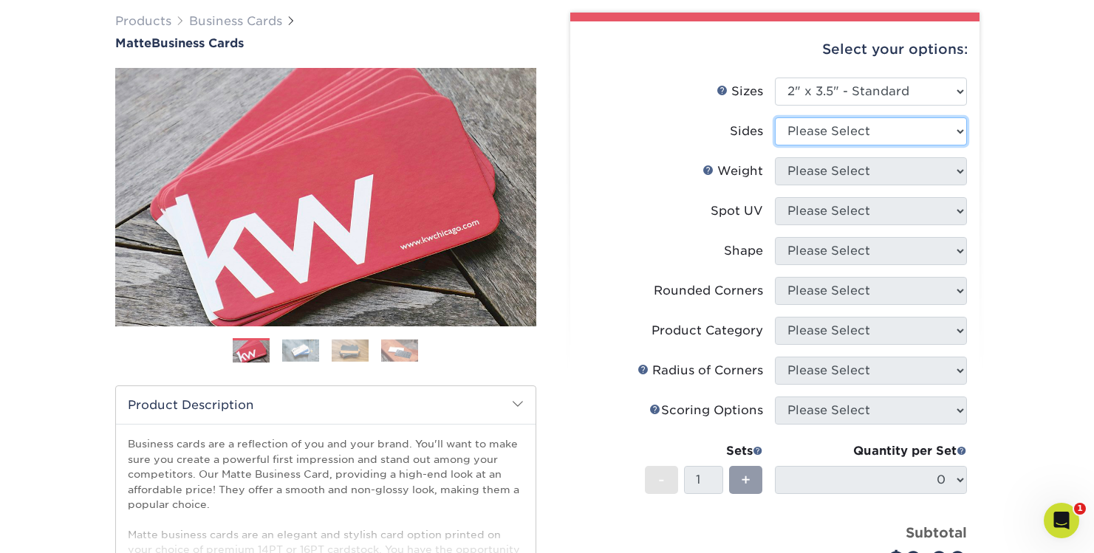
click at [862, 129] on select "Please Select Print Both Sides Print Front Only" at bounding box center [871, 131] width 192 height 28
select select "13abbda7-1d64-4f25-8bb2-c179b224825d"
click at [775, 117] on select "Please Select Print Both Sides Print Front Only" at bounding box center [871, 131] width 192 height 28
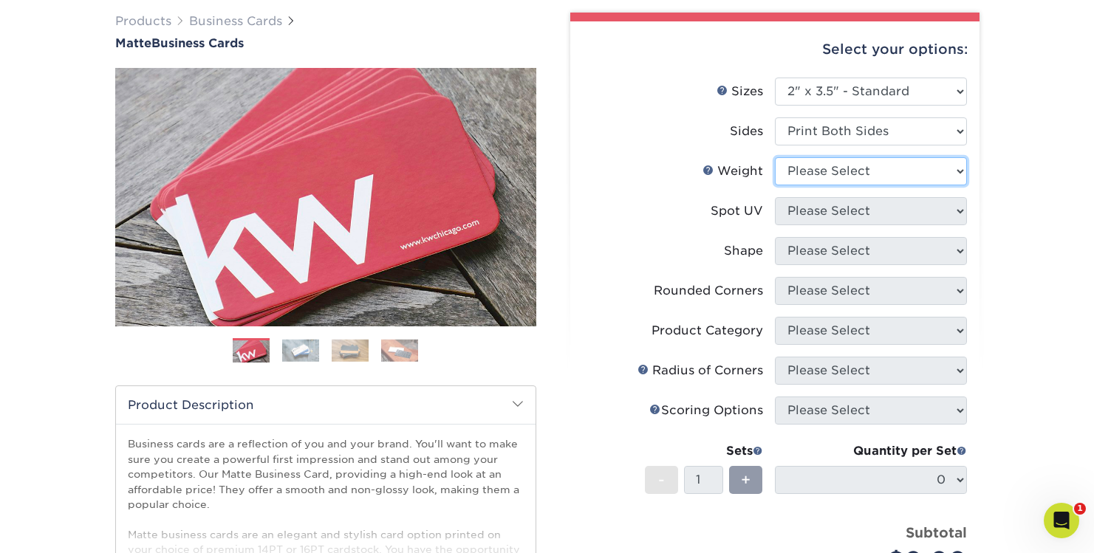
click at [867, 180] on select "Please Select 16PT 14PT" at bounding box center [871, 171] width 192 height 28
select select "16PT"
click at [775, 157] on select "Please Select 16PT 14PT" at bounding box center [871, 171] width 192 height 28
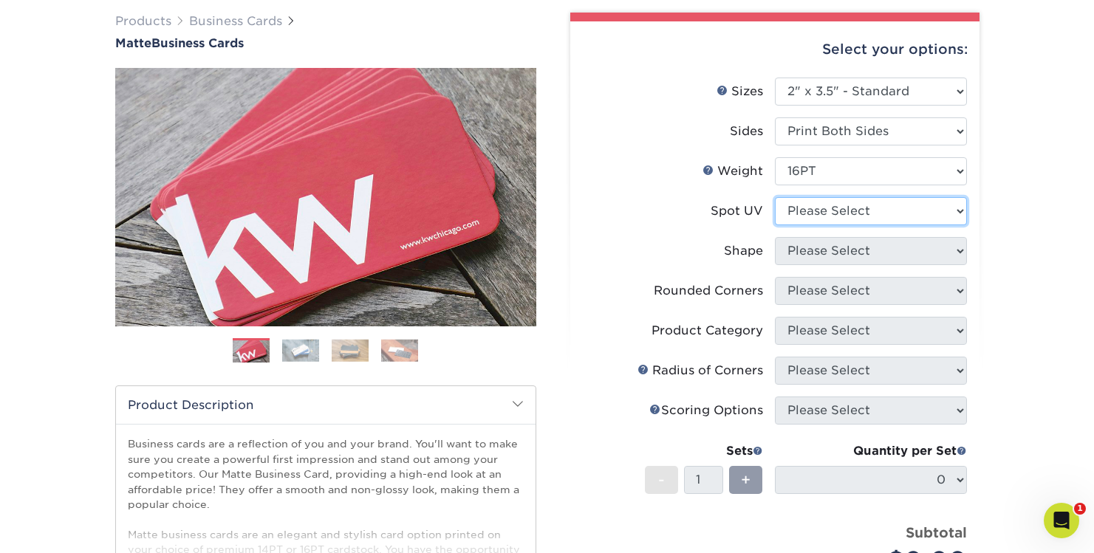
click at [869, 212] on select "Please Select No Spot UV Front and Back (Both Sides) Front Only Back Only" at bounding box center [871, 211] width 192 height 28
select select "3"
click at [775, 197] on select "Please Select No Spot UV Front and Back (Both Sides) Front Only Back Only" at bounding box center [871, 211] width 192 height 28
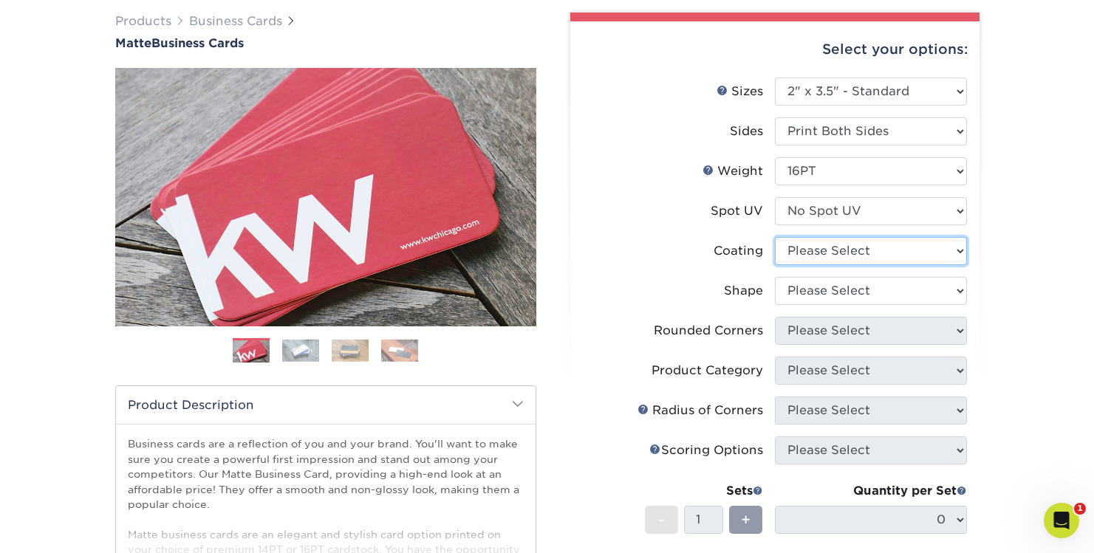
click at [869, 250] on select at bounding box center [871, 251] width 192 height 28
select select "121bb7b5-3b4d-429f-bd8d-bbf80e953313"
click at [775, 237] on select at bounding box center [871, 251] width 192 height 28
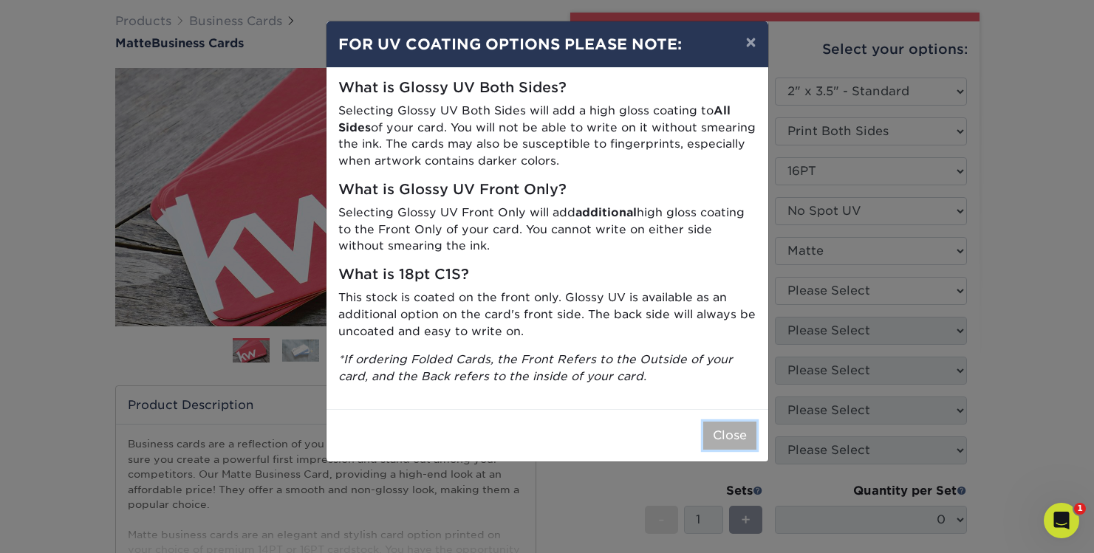
click at [732, 437] on button "Close" at bounding box center [729, 436] width 53 height 28
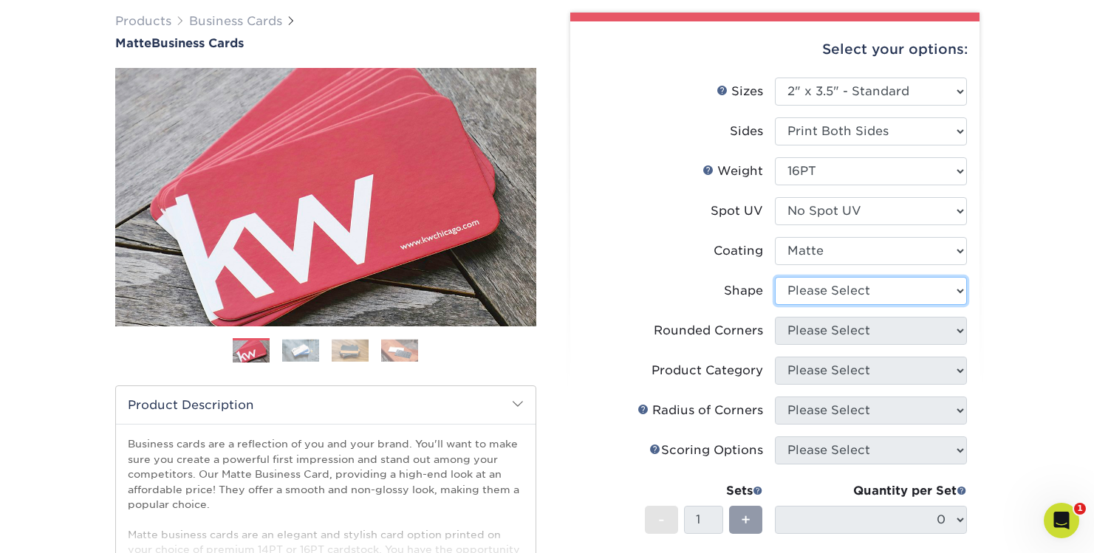
click at [853, 286] on select "Please Select Standard Oval" at bounding box center [871, 291] width 192 height 28
select select "standard"
click at [775, 277] on select "Please Select Standard Oval" at bounding box center [871, 291] width 192 height 28
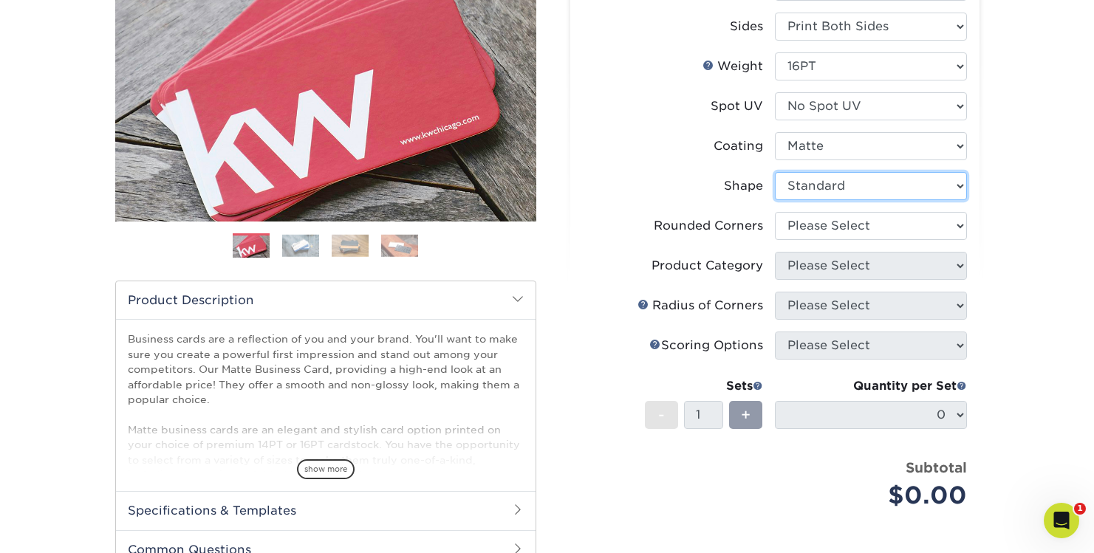
scroll to position [219, 0]
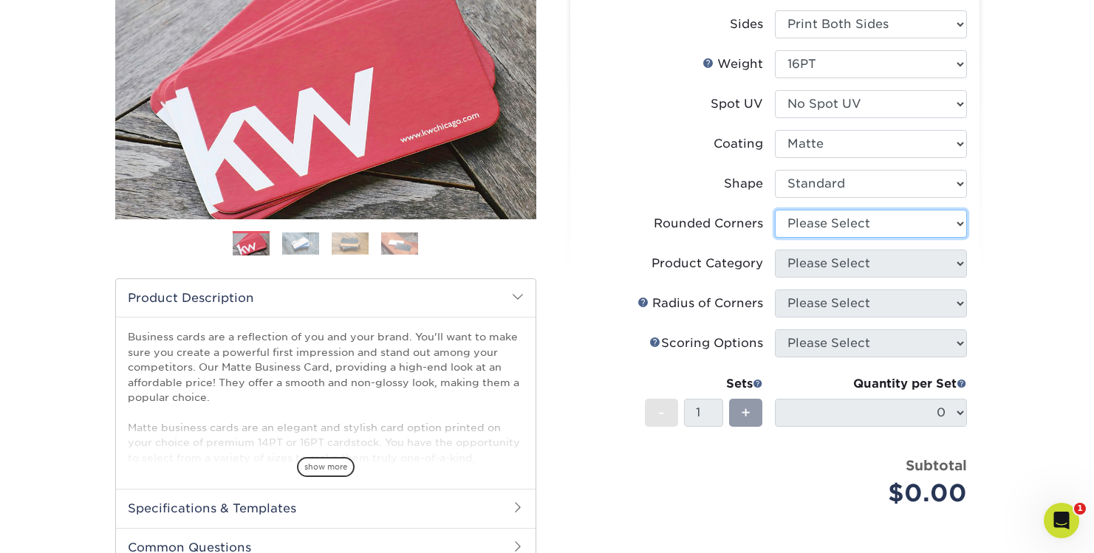
click at [870, 216] on select "Please Select Yes - Round 2 Corners Yes - Round 4 Corners No" at bounding box center [871, 224] width 192 height 28
select select "0"
click at [775, 210] on select "Please Select Yes - Round 2 Corners Yes - Round 4 Corners No" at bounding box center [871, 224] width 192 height 28
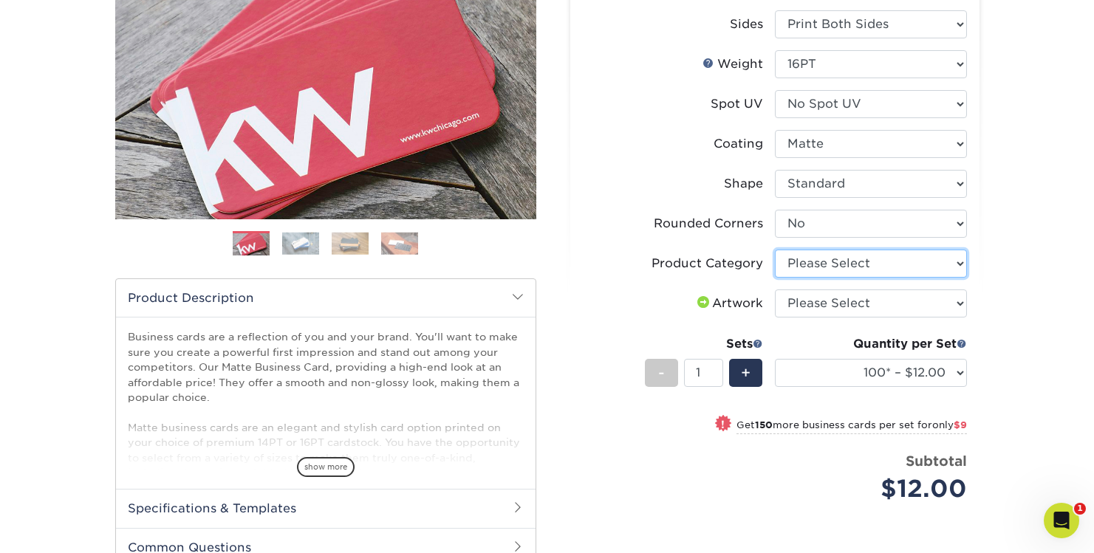
click at [863, 264] on select "Please Select Business Cards" at bounding box center [871, 264] width 192 height 28
select select "3b5148f1-0588-4f88-a218-97bcfdce65c1"
click at [775, 250] on select "Please Select Business Cards" at bounding box center [871, 264] width 192 height 28
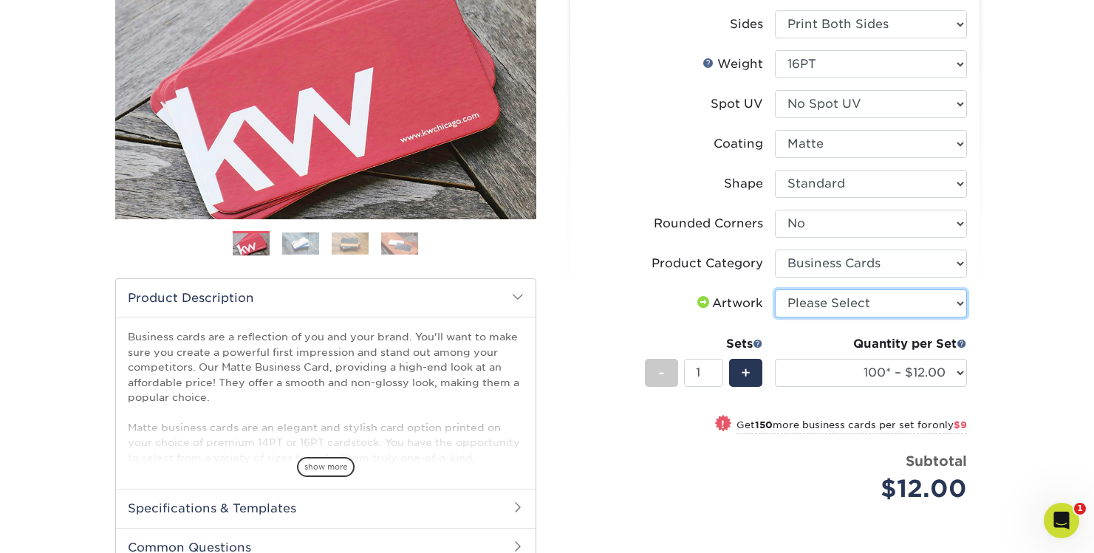
click at [865, 306] on select "Please Select I will upload files I need a design - $100" at bounding box center [871, 304] width 192 height 28
select select "upload"
click at [775, 290] on select "Please Select I will upload files I need a design - $100" at bounding box center [871, 304] width 192 height 28
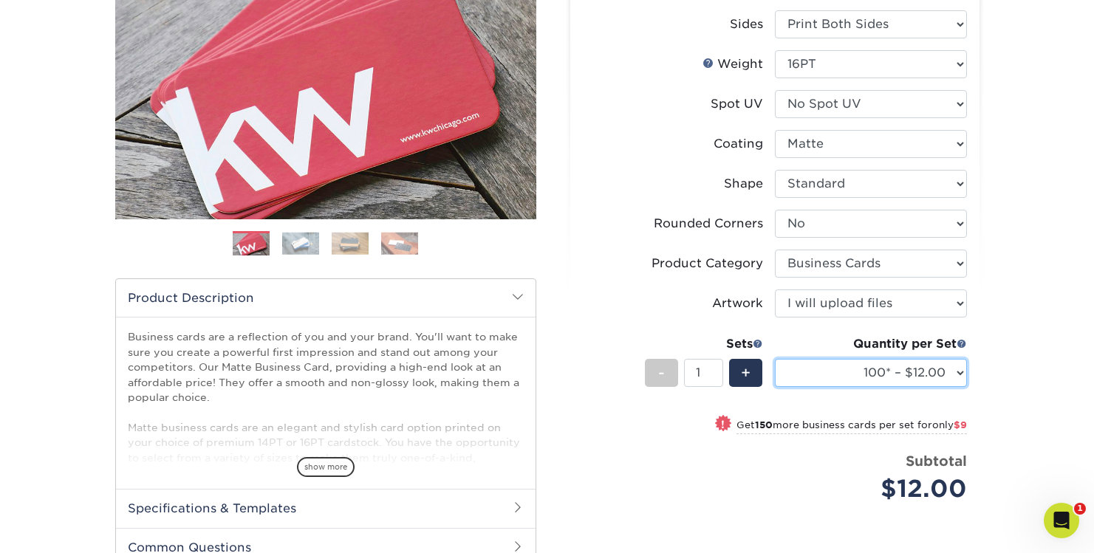
click at [871, 367] on select "100* – $12.00 250* – $21.00 500 – $42.00 1000 – $53.00 2500 – $95.00 5000 – $18…" at bounding box center [871, 373] width 192 height 28
select select "1000 – $53.00"
click at [775, 359] on select "100* – $12.00 250* – $21.00 500 – $42.00 1000 – $53.00 2500 – $95.00 5000 – $18…" at bounding box center [871, 373] width 192 height 28
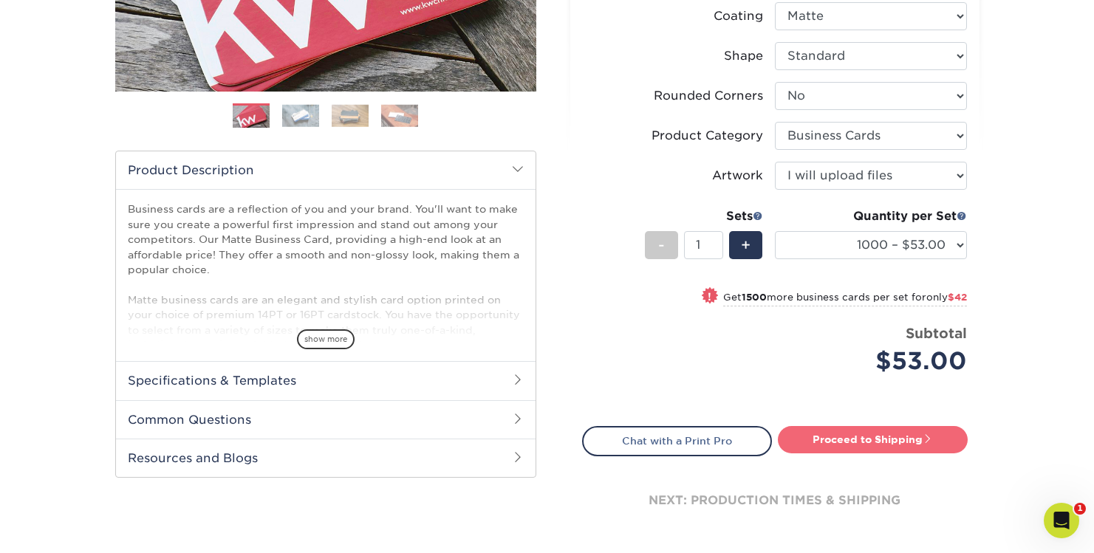
click at [871, 438] on link "Proceed to Shipping" at bounding box center [873, 439] width 190 height 27
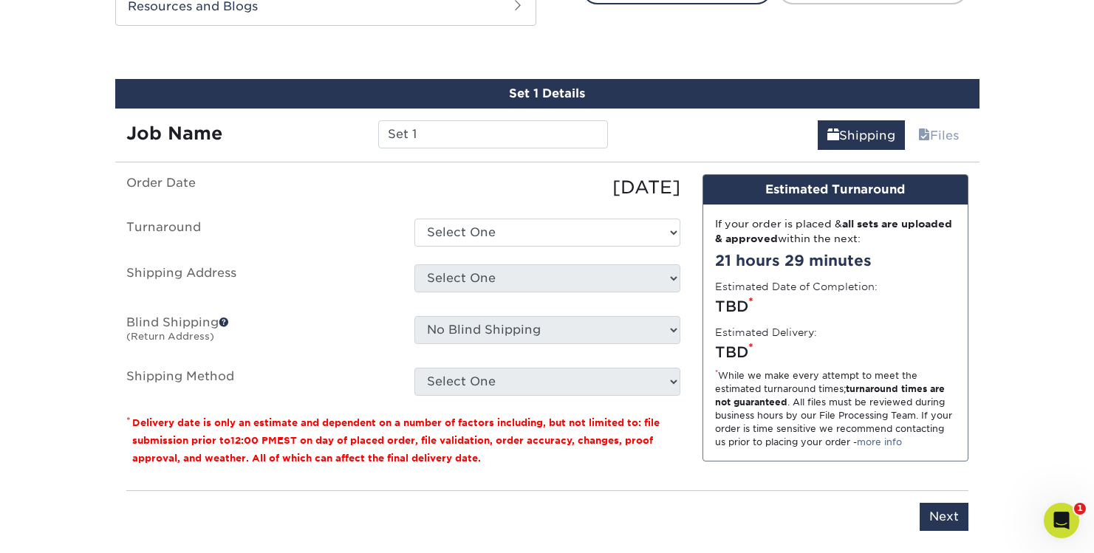
scroll to position [813, 0]
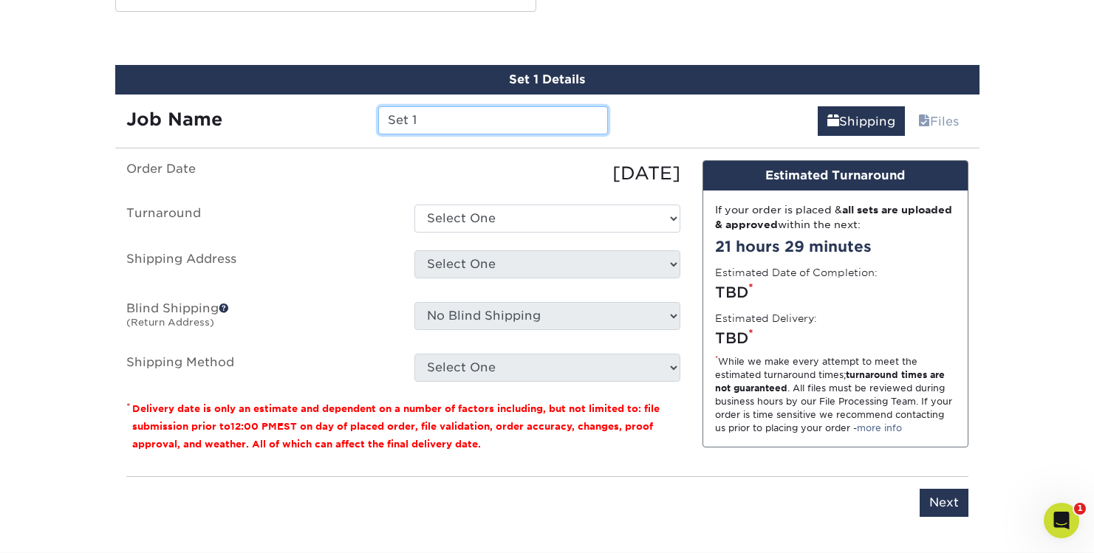
drag, startPoint x: 441, startPoint y: 123, endPoint x: 345, endPoint y: 121, distance: 96.1
click at [344, 121] on div "Job Name Set 1" at bounding box center [367, 120] width 505 height 28
type input "[PERSON_NAME]"
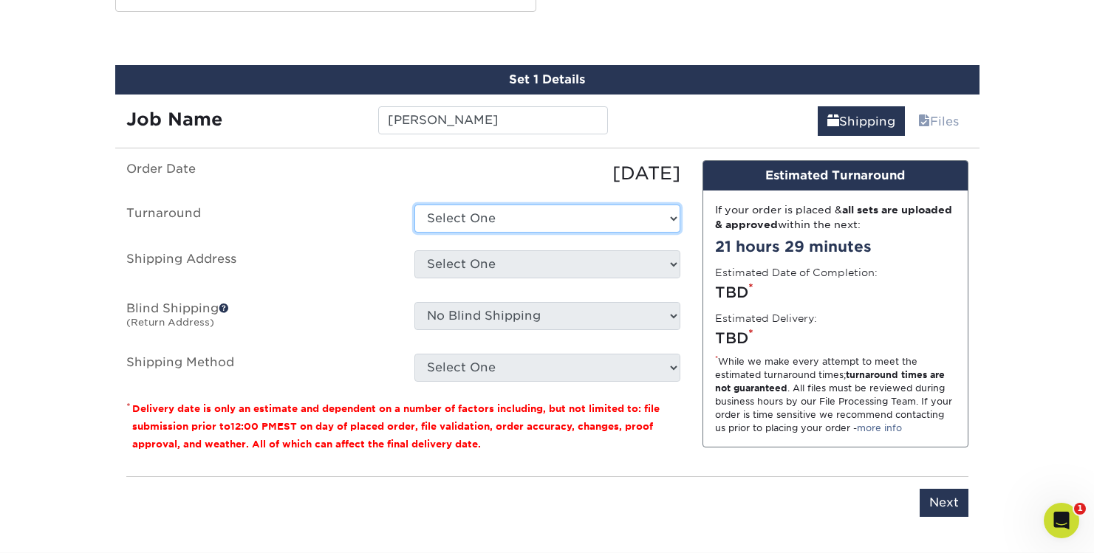
click at [423, 215] on select "Select One 2-4 Business Days 2 Day Next Business Day" at bounding box center [547, 219] width 266 height 28
select select "2167d3a5-02fc-4384-86ce-e339e30b5e03"
click at [414, 205] on select "Select One 2-4 Business Days 2 Day Next Business Day" at bounding box center [547, 219] width 266 height 28
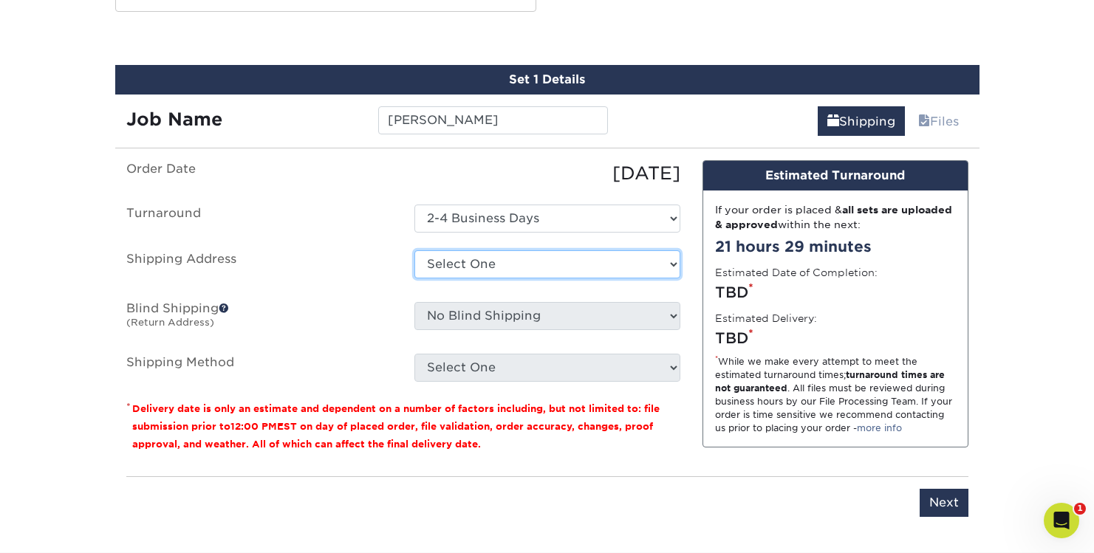
click at [438, 264] on select "Select One Aodhan Downey CCIA Office Kyle Sepe Patrick Tom Mann + Add New Addre…" at bounding box center [547, 264] width 266 height 28
select select "242199"
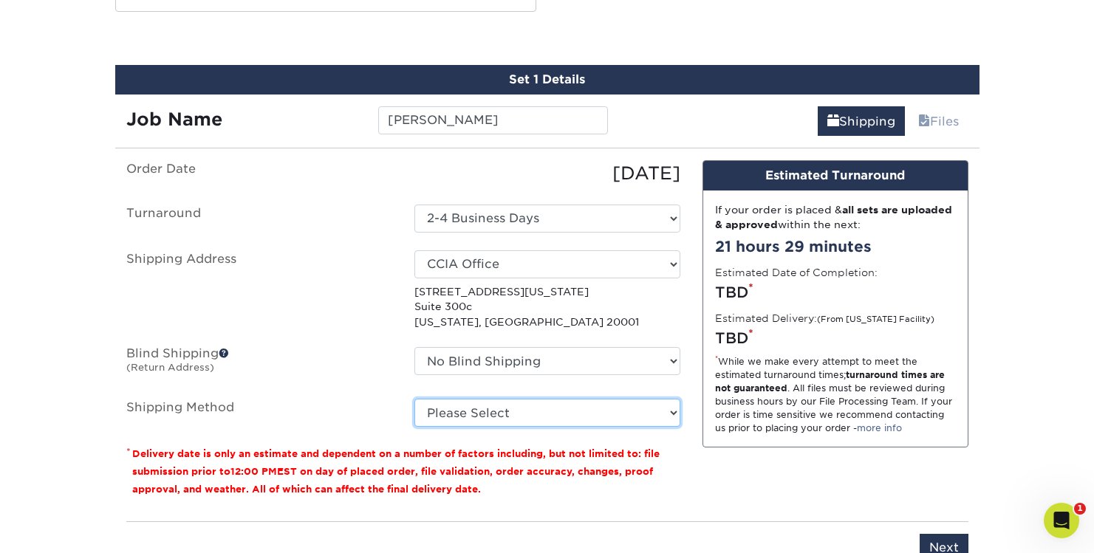
click at [529, 408] on select "Please Select Ground Shipping (+$8.96) 3 Day Shipping Service (+$15.34) 2 Day A…" at bounding box center [547, 413] width 266 height 28
select select "03"
click at [414, 399] on select "Please Select Ground Shipping (+$8.96) 3 Day Shipping Service (+$15.34) 2 Day A…" at bounding box center [547, 413] width 266 height 28
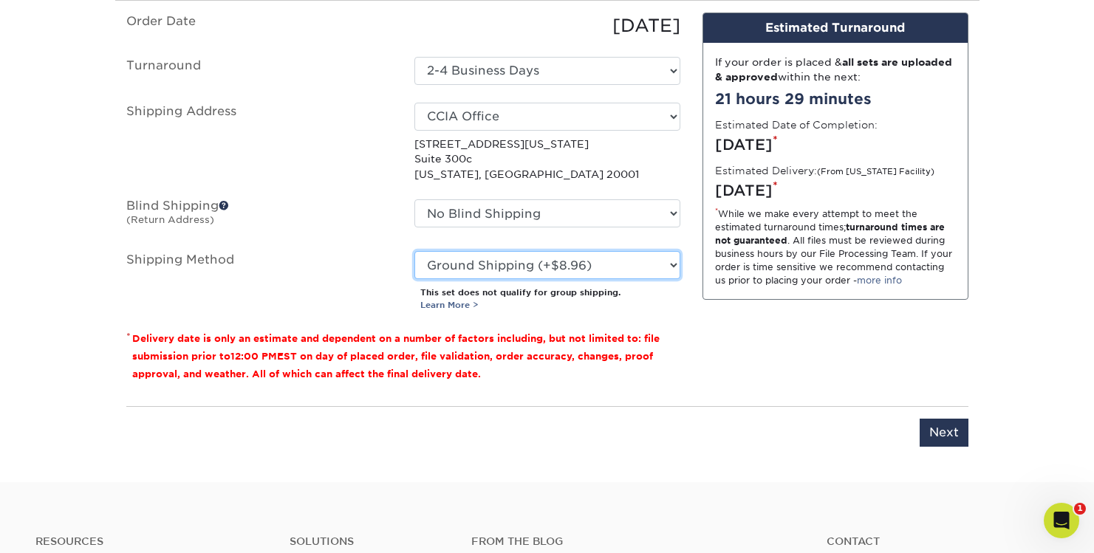
scroll to position [962, 0]
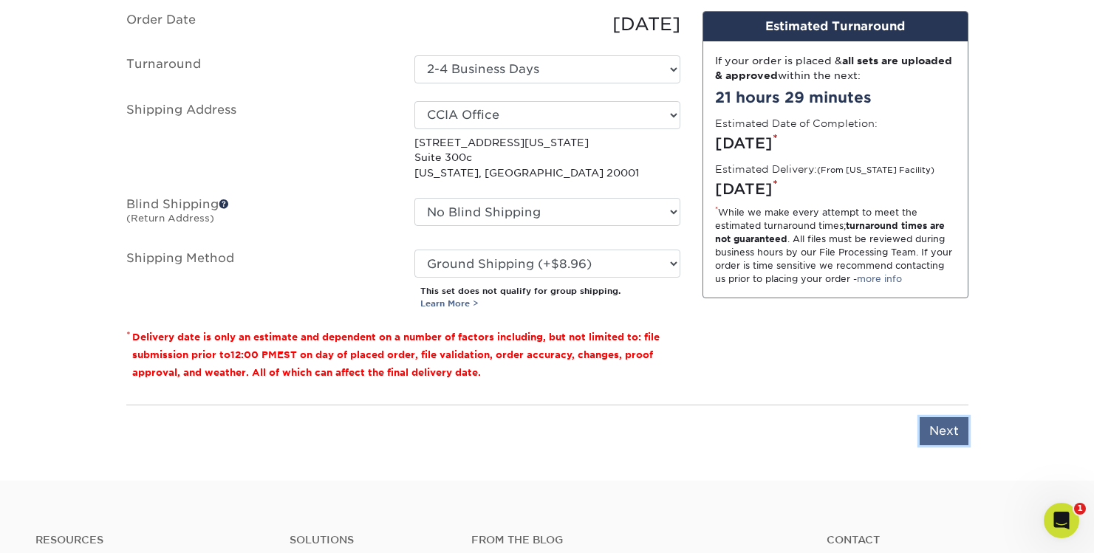
click at [939, 433] on input "Next" at bounding box center [944, 431] width 49 height 28
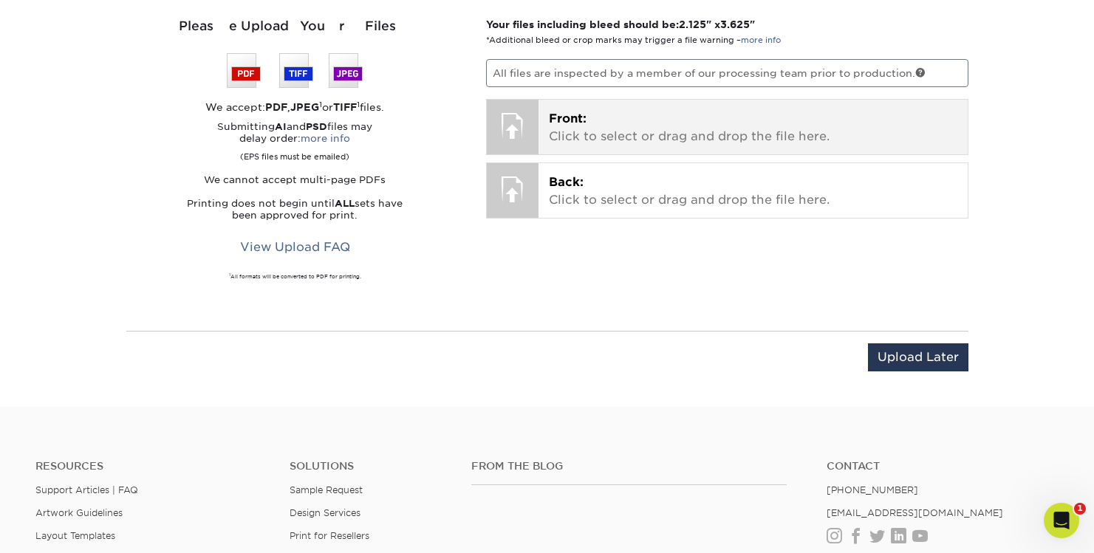
click at [584, 123] on span "Front:" at bounding box center [568, 119] width 38 height 14
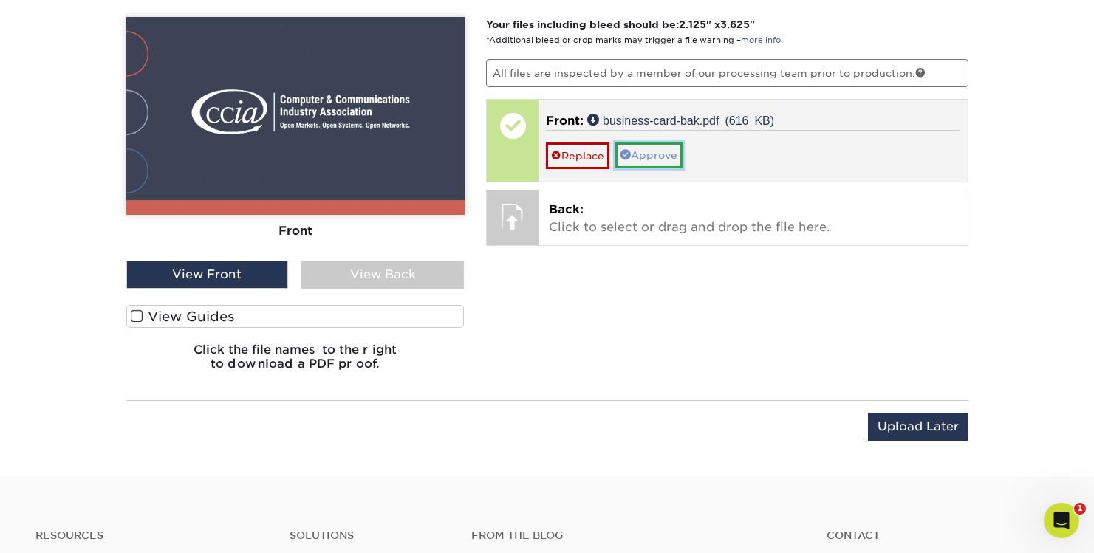
click at [664, 154] on link "Approve" at bounding box center [648, 155] width 67 height 25
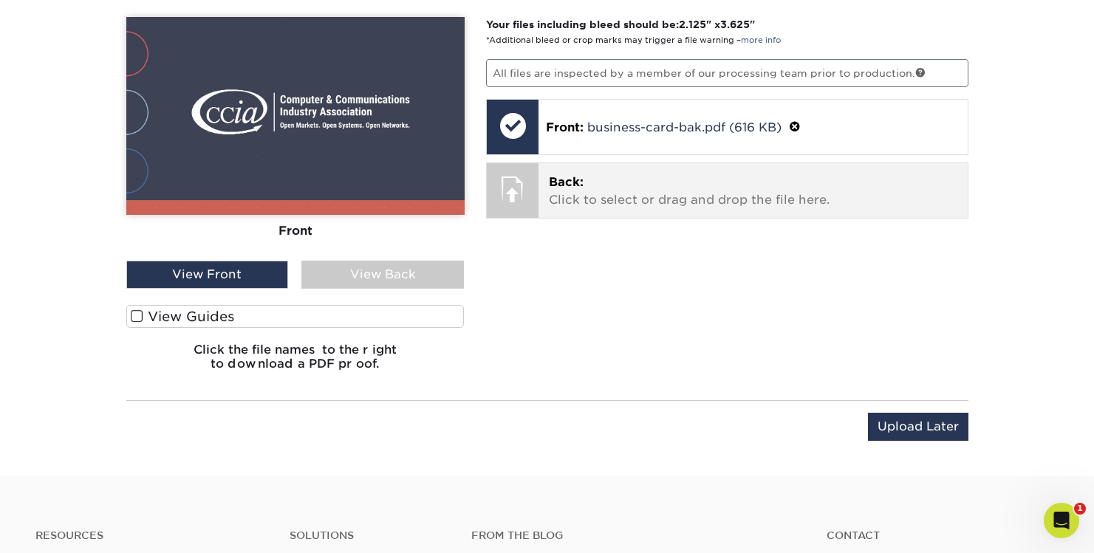
click at [585, 197] on p "Back: Click to select or drag and drop the file here." at bounding box center [753, 191] width 409 height 35
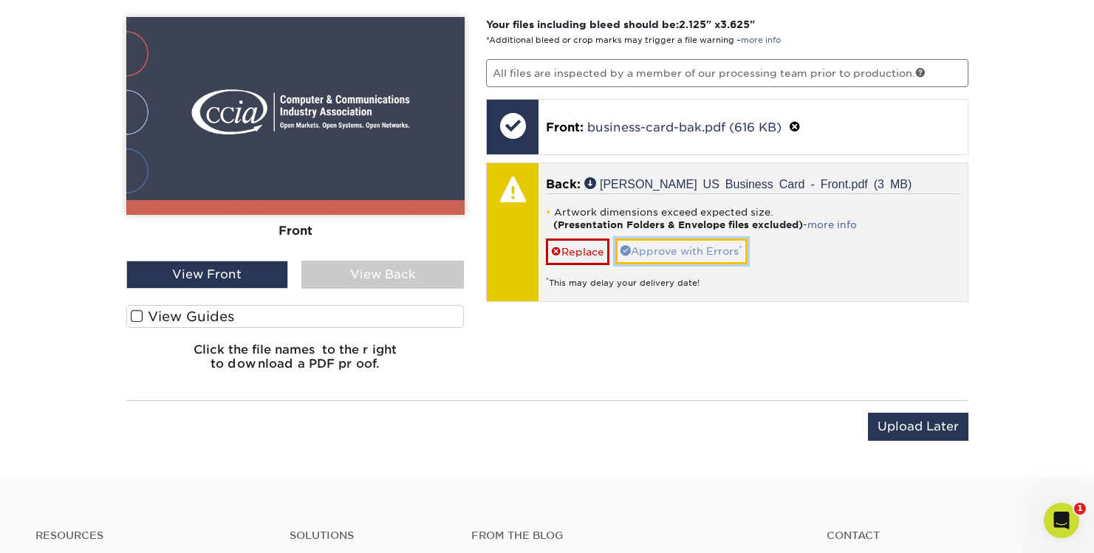
click at [709, 253] on link "Approve with Errors *" at bounding box center [681, 251] width 132 height 25
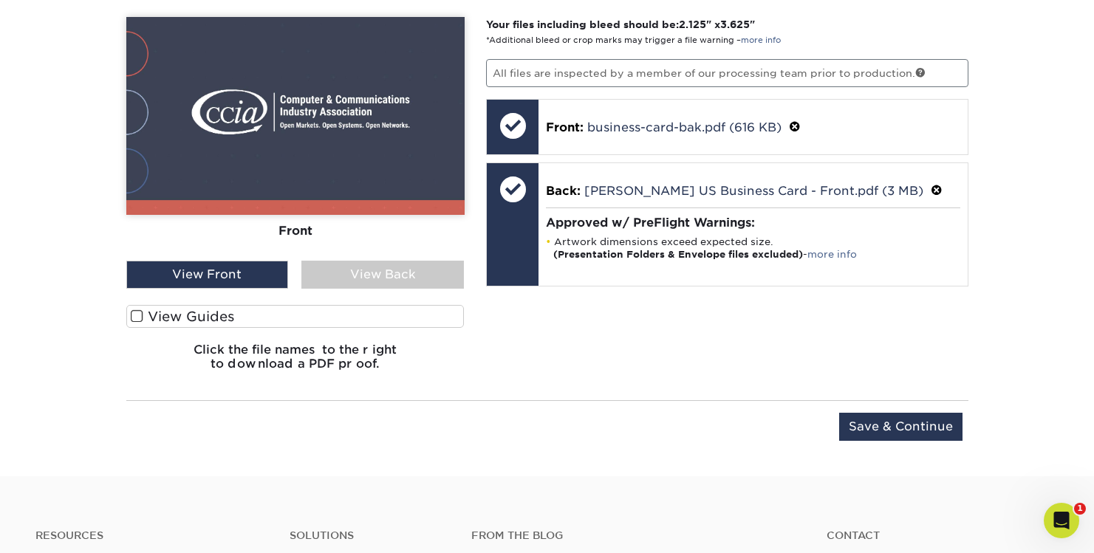
click at [382, 273] on div "View Back" at bounding box center [382, 275] width 163 height 28
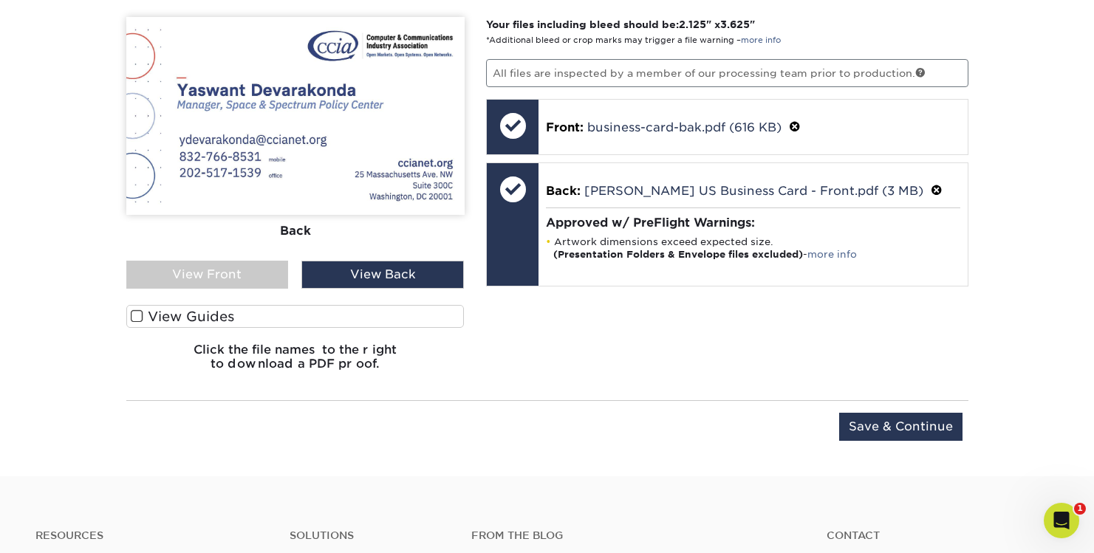
click at [209, 267] on div "View Front" at bounding box center [207, 275] width 163 height 28
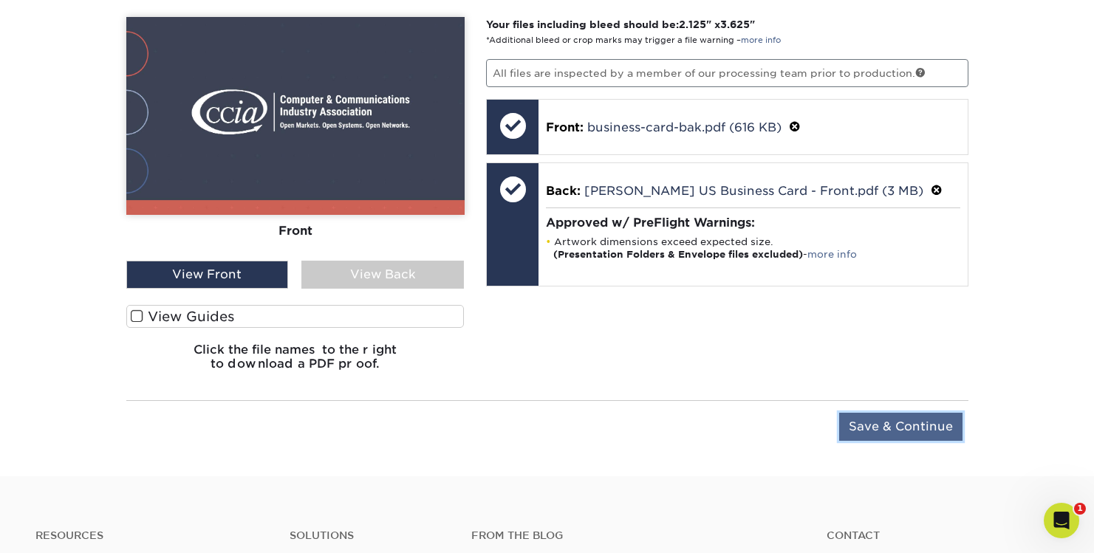
click at [915, 433] on input "Save & Continue" at bounding box center [900, 427] width 123 height 28
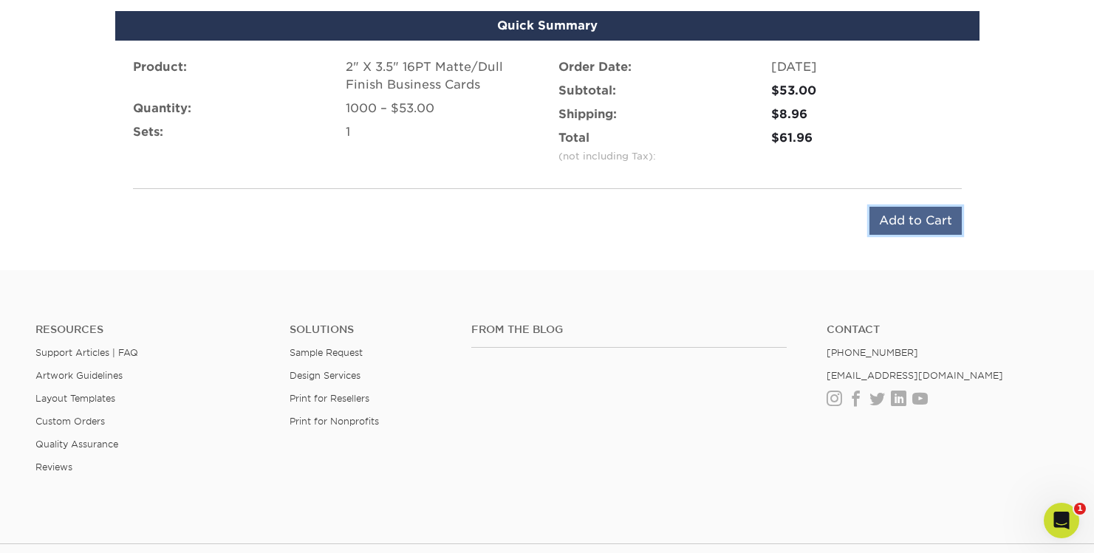
click at [904, 228] on input "Add to Cart" at bounding box center [916, 221] width 92 height 28
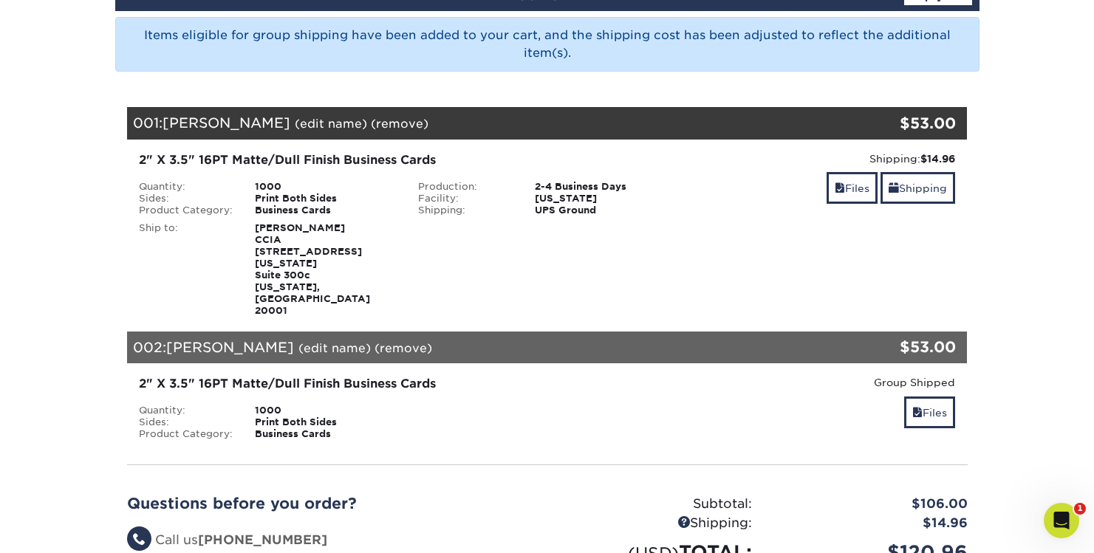
scroll to position [191, 0]
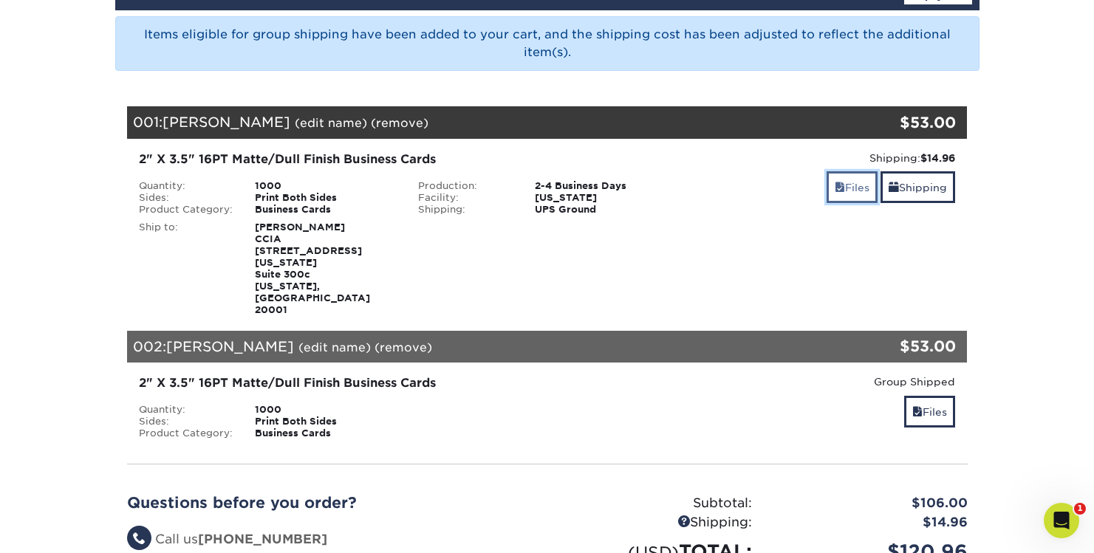
click at [835, 191] on span at bounding box center [840, 188] width 10 height 12
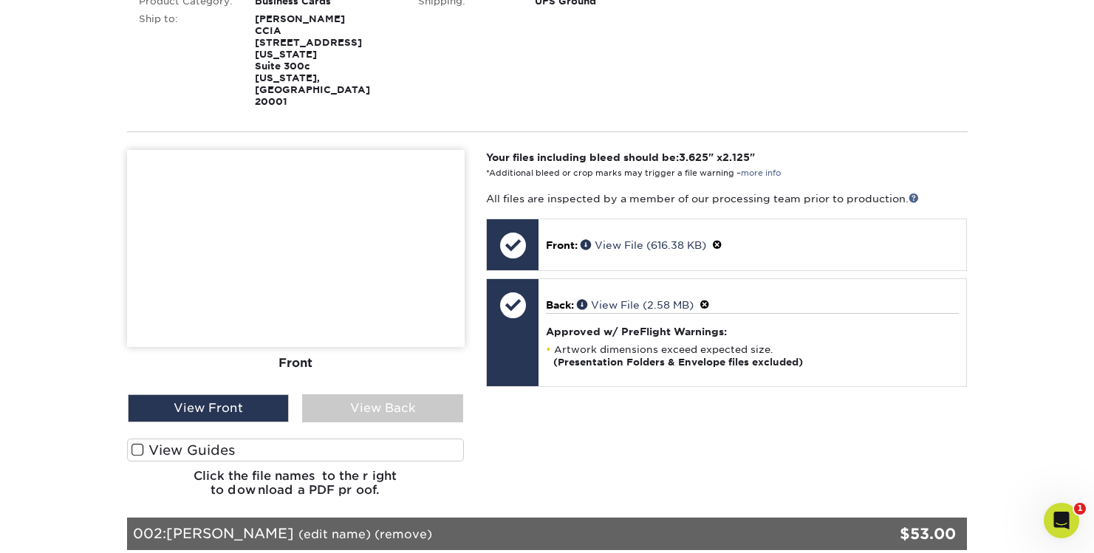
scroll to position [406, 0]
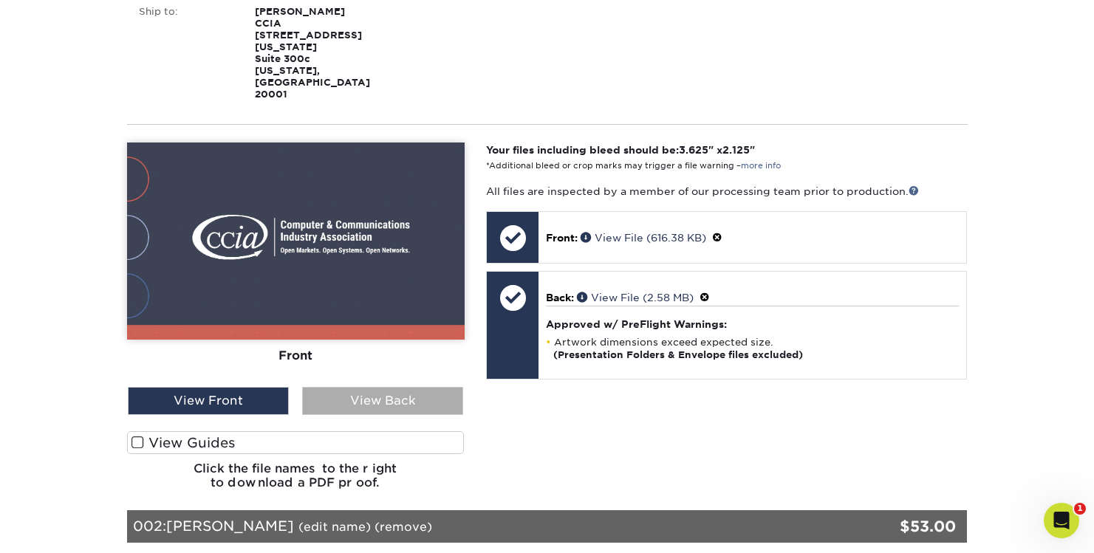
click at [403, 387] on div "View Back" at bounding box center [382, 401] width 161 height 28
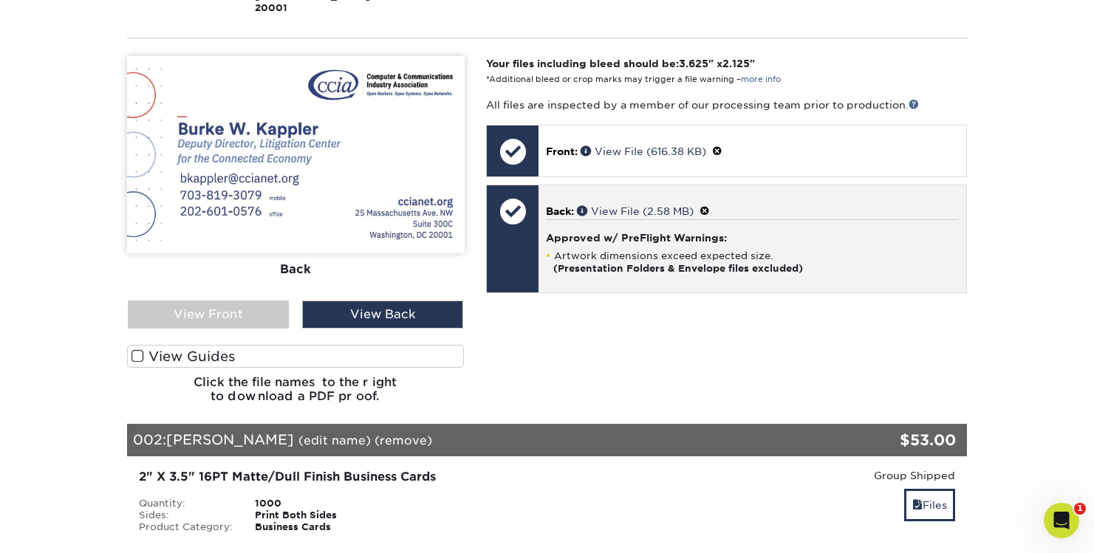
scroll to position [536, 0]
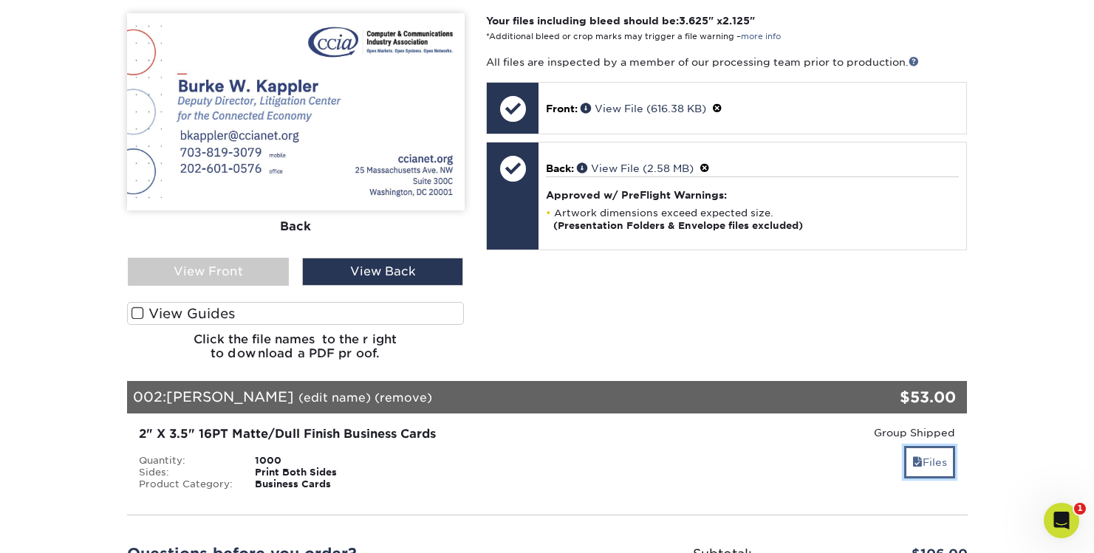
click at [932, 446] on link "Files" at bounding box center [929, 462] width 51 height 32
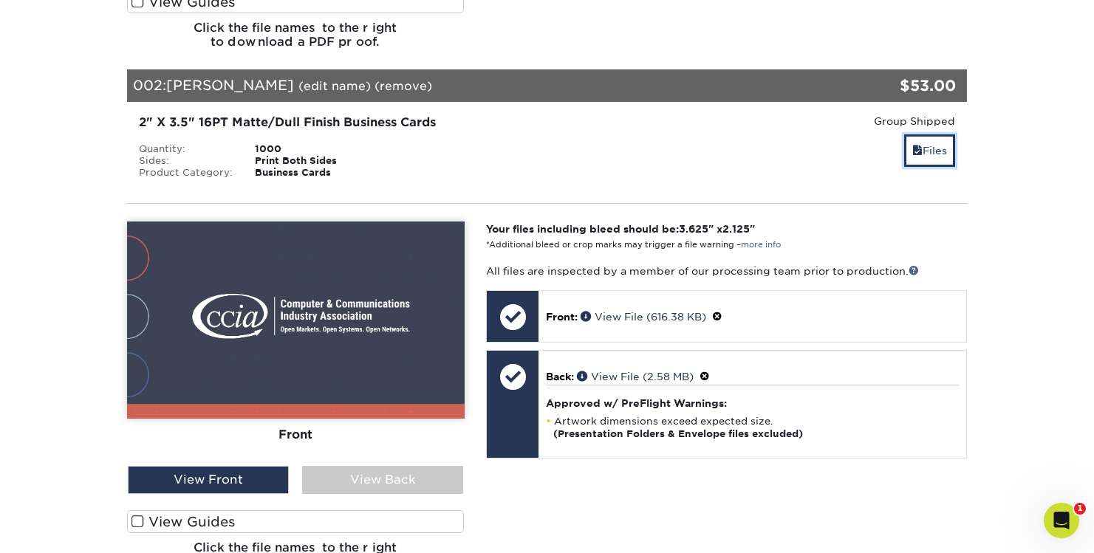
scroll to position [847, 0]
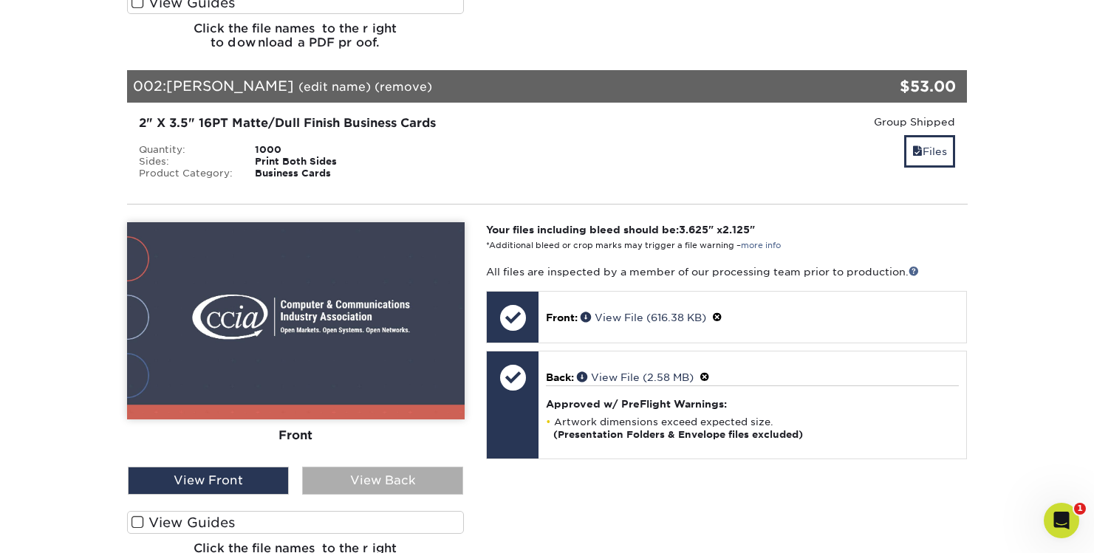
click at [366, 467] on div "View Back" at bounding box center [382, 481] width 161 height 28
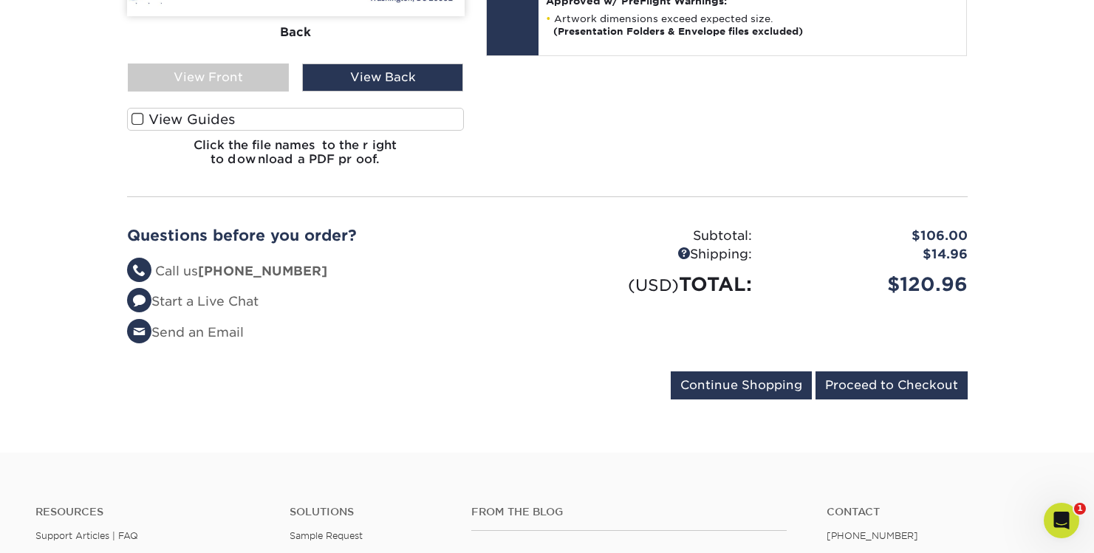
scroll to position [1253, 0]
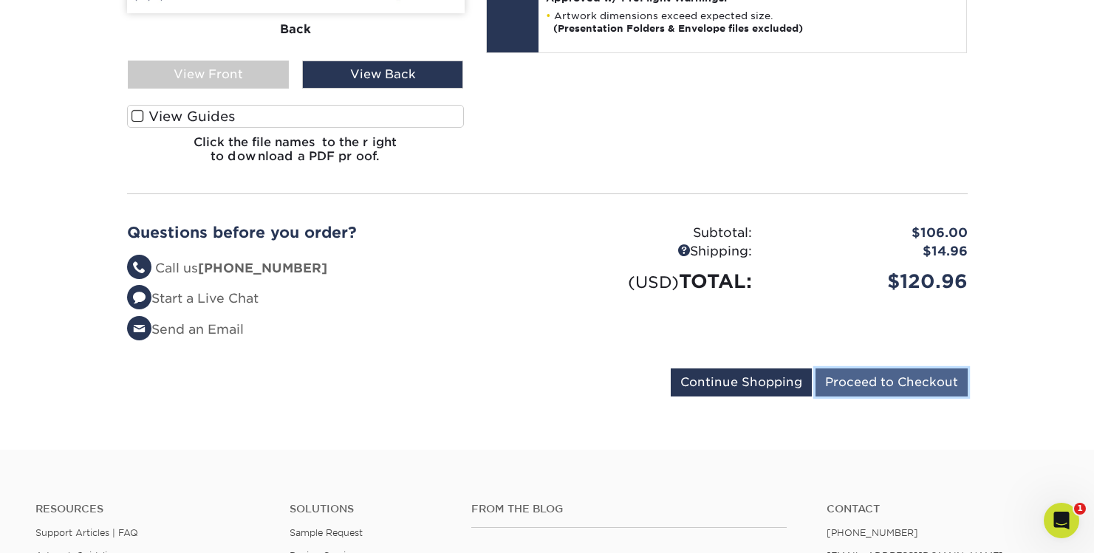
click at [918, 369] on input "Proceed to Checkout" at bounding box center [892, 383] width 152 height 28
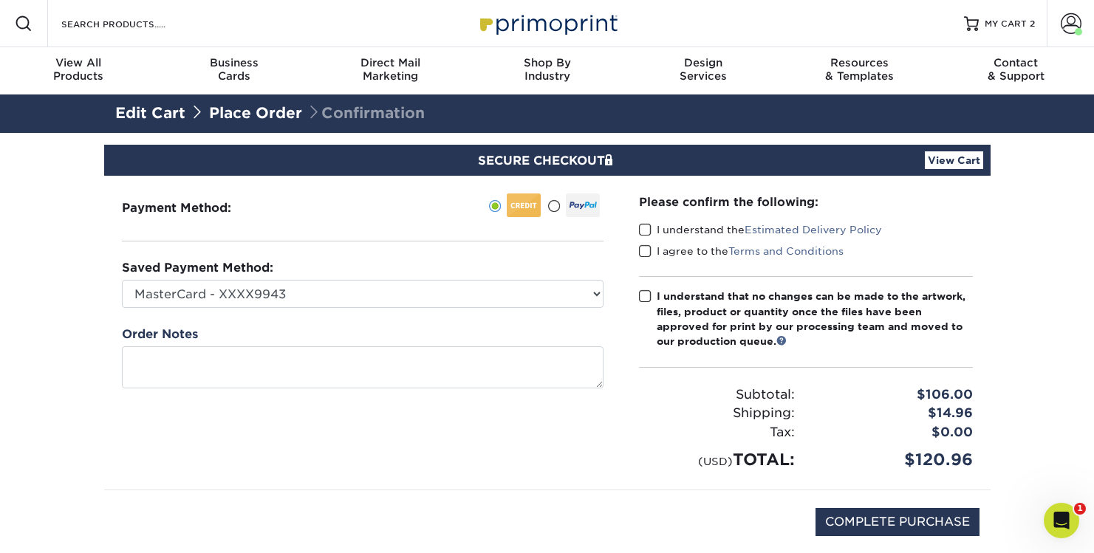
click at [645, 232] on span at bounding box center [645, 230] width 13 height 14
click at [0, 0] on input "I understand the Estimated Delivery Policy" at bounding box center [0, 0] width 0 height 0
click at [646, 255] on span at bounding box center [645, 252] width 13 height 14
click at [0, 0] on input "I agree to the Terms and Conditions" at bounding box center [0, 0] width 0 height 0
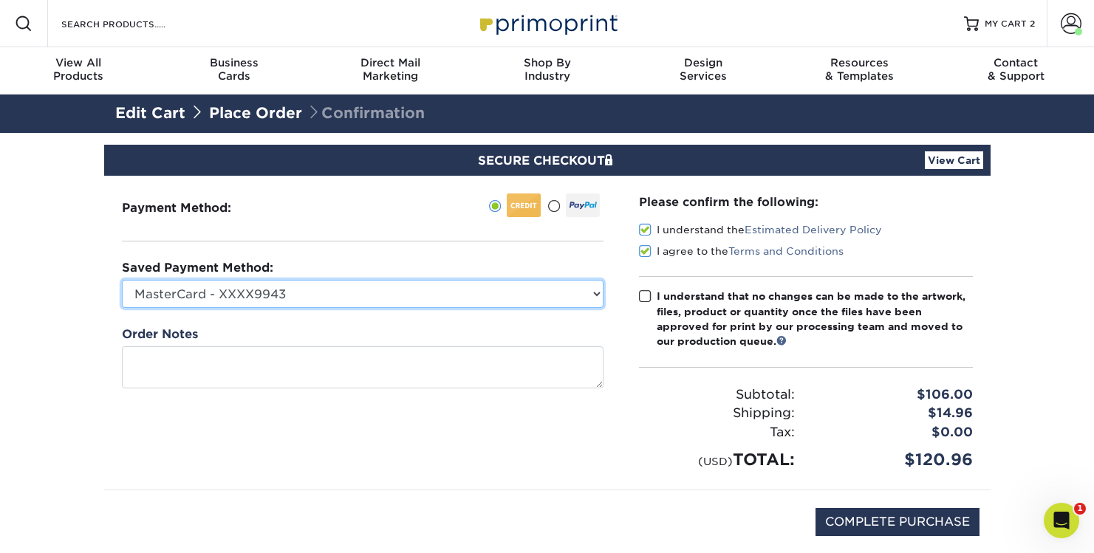
click at [522, 287] on select "MasterCard - XXXX9943 MasterCard - XXXX3610 New Credit Card" at bounding box center [363, 294] width 482 height 28
select select "72082"
click at [122, 280] on select "MasterCard - XXXX9943 MasterCard - XXXX3610 New Credit Card" at bounding box center [363, 294] width 482 height 28
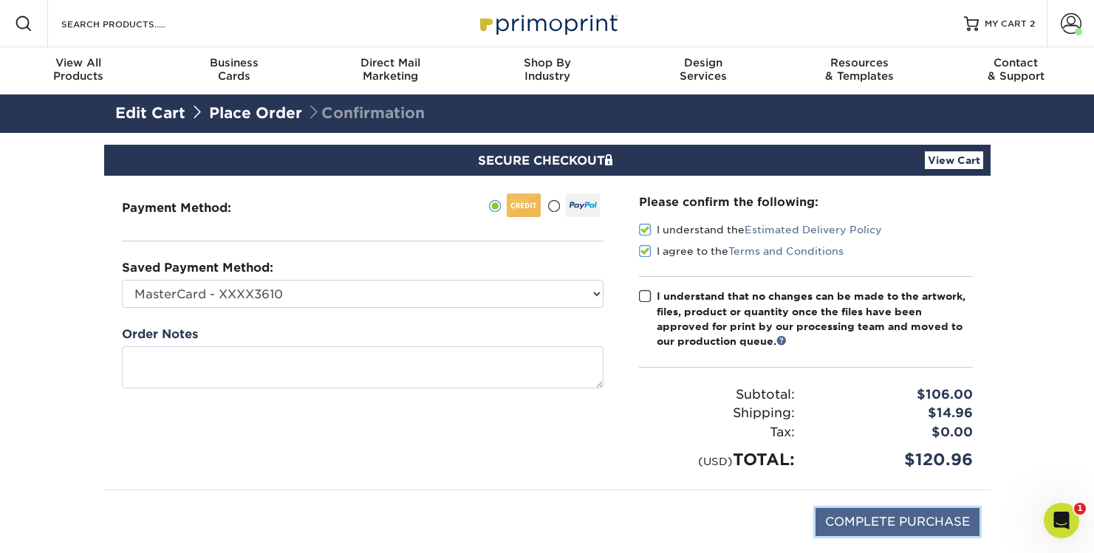
click at [883, 522] on input "COMPLETE PURCHASE" at bounding box center [898, 522] width 164 height 28
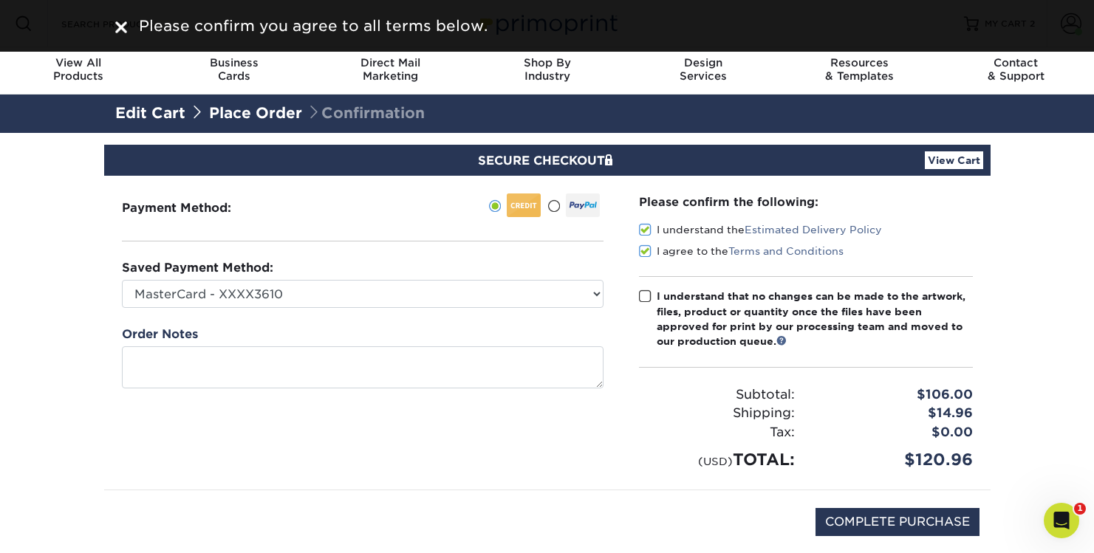
click at [649, 293] on span at bounding box center [645, 297] width 13 height 14
click at [0, 0] on input "I understand that no changes can be made to the artwork, files, product or quan…" at bounding box center [0, 0] width 0 height 0
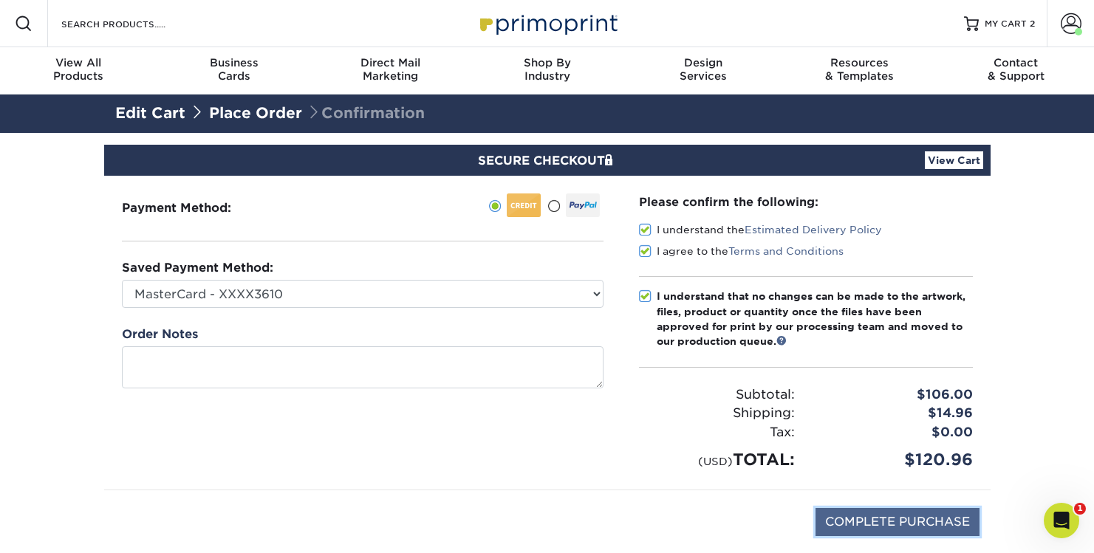
click at [895, 526] on input "COMPLETE PURCHASE" at bounding box center [898, 522] width 164 height 28
type input "PROCESSING, PLEASE WAIT..."
